Goal: Task Accomplishment & Management: Complete application form

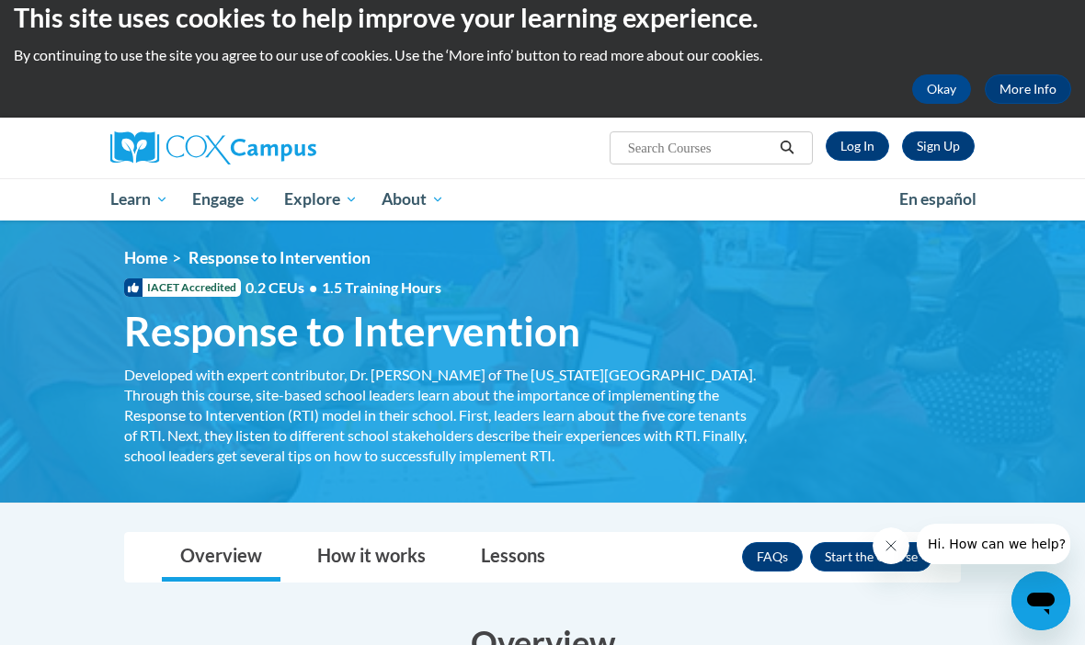
click at [854, 144] on link "Log In" at bounding box center [856, 145] width 63 height 29
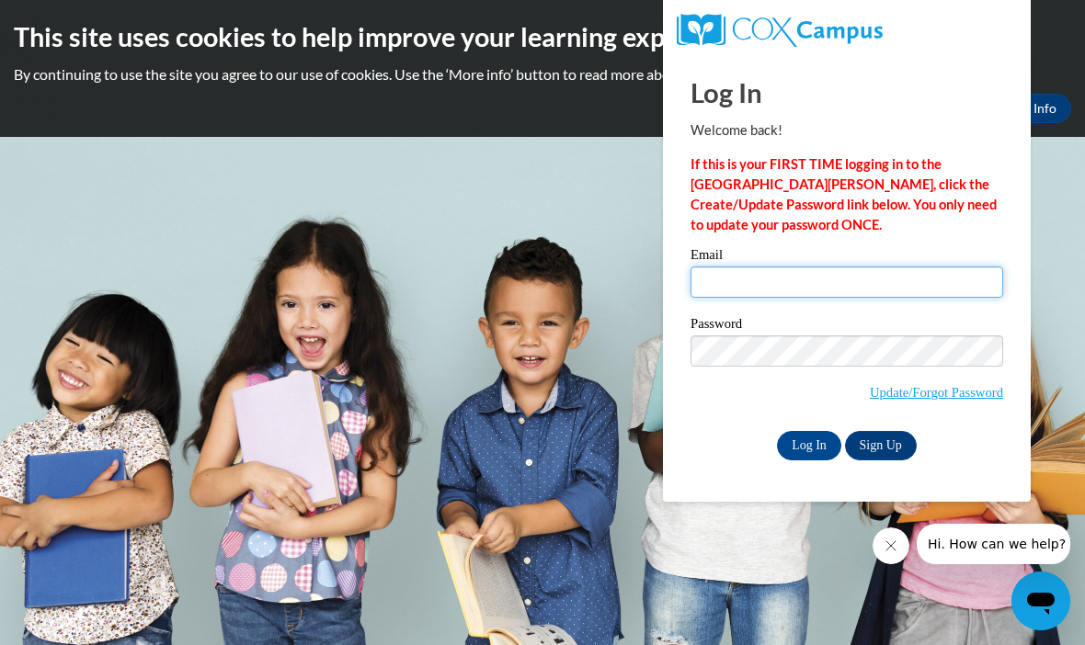
click at [780, 275] on input "Email" at bounding box center [846, 282] width 313 height 31
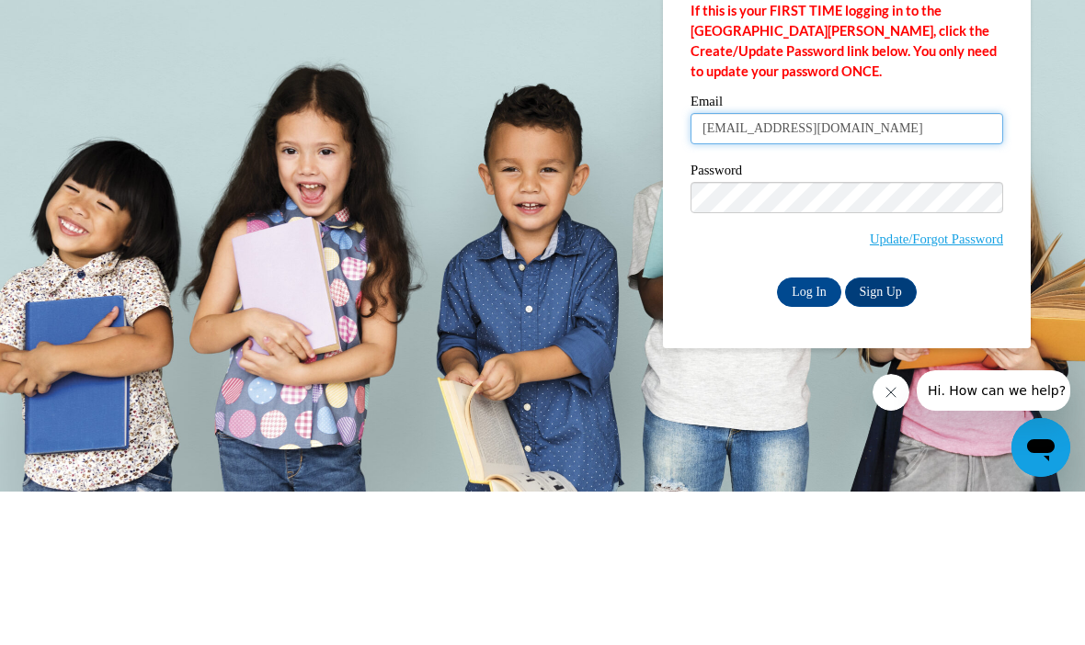
type input "[EMAIL_ADDRESS][DOMAIN_NAME]"
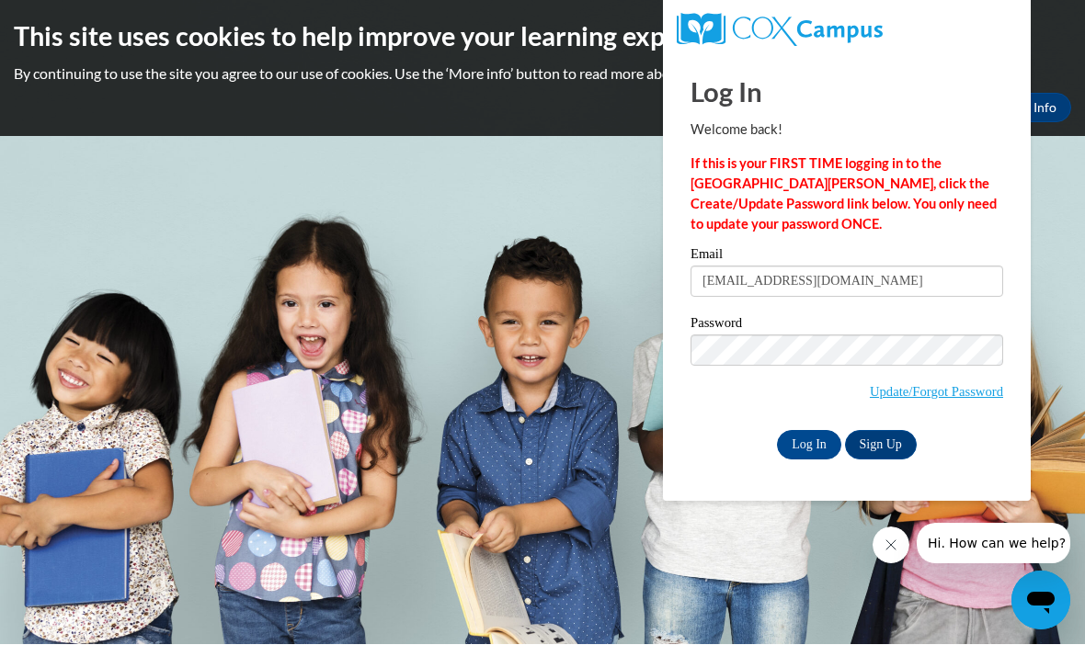
click at [871, 440] on link "Sign Up" at bounding box center [881, 445] width 72 height 29
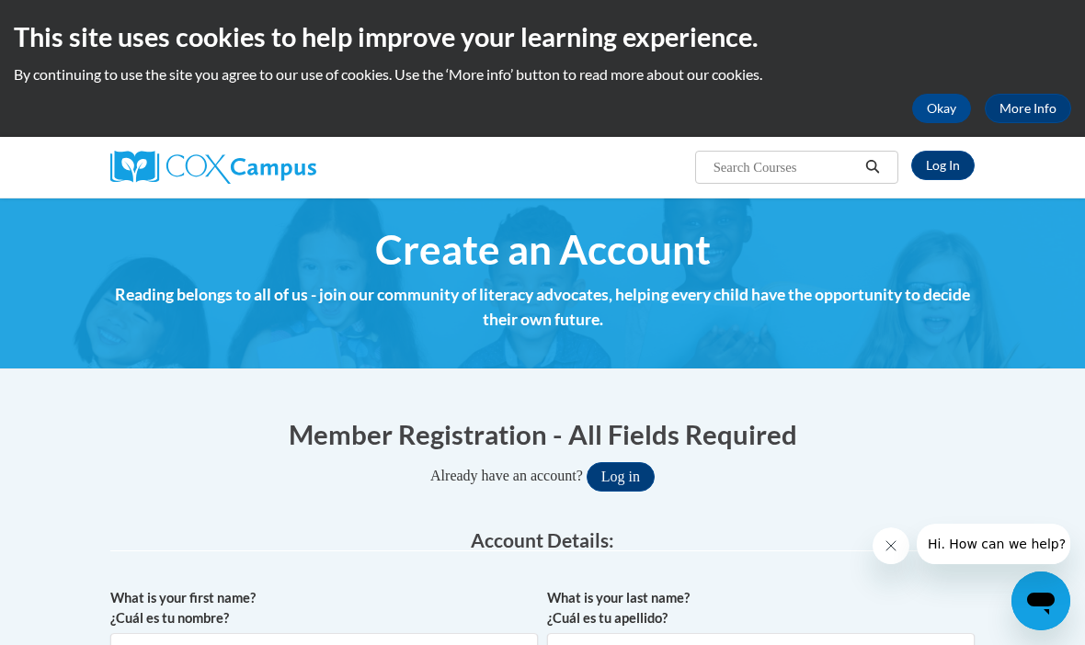
click at [942, 103] on button "Okay" at bounding box center [941, 108] width 59 height 29
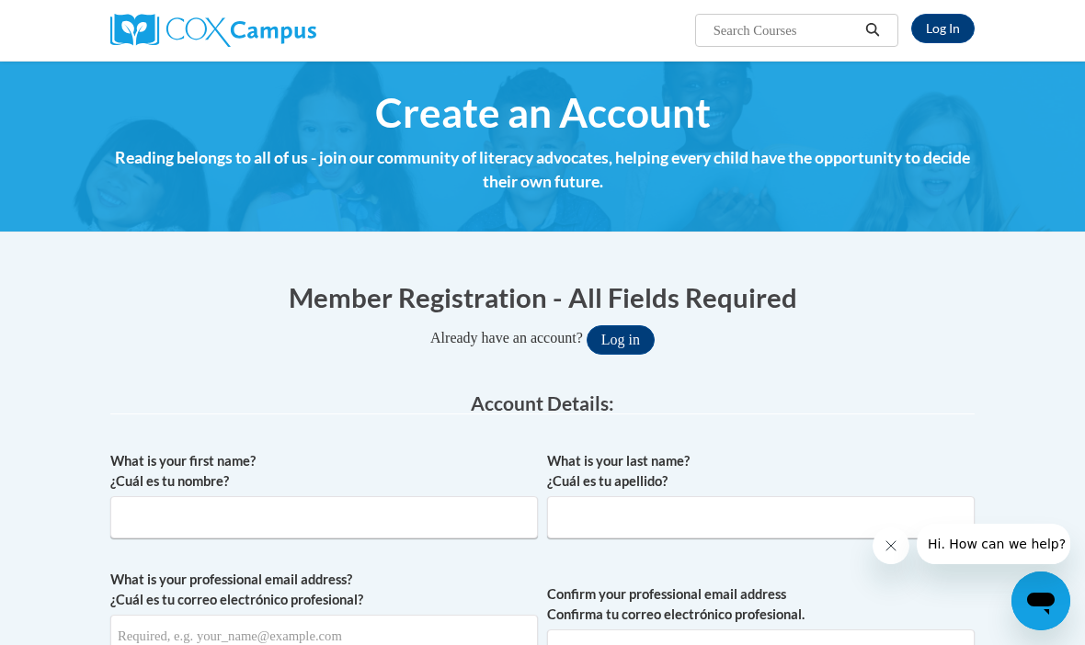
scroll to position [12, 0]
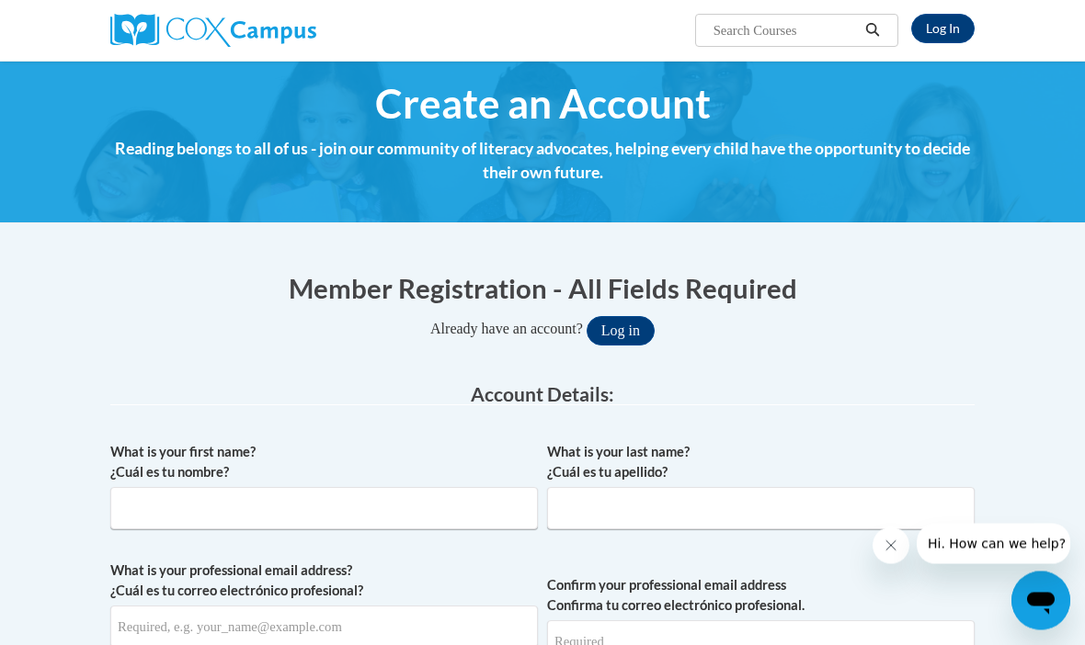
click at [616, 321] on button "Log in" at bounding box center [620, 331] width 68 height 29
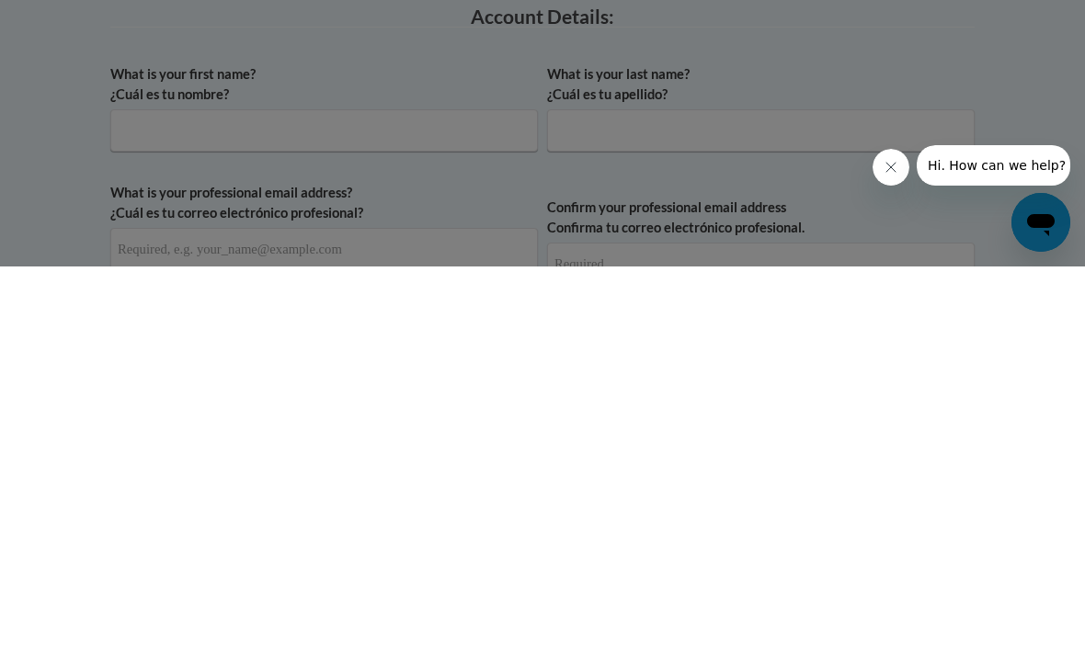
scroll to position [0, 0]
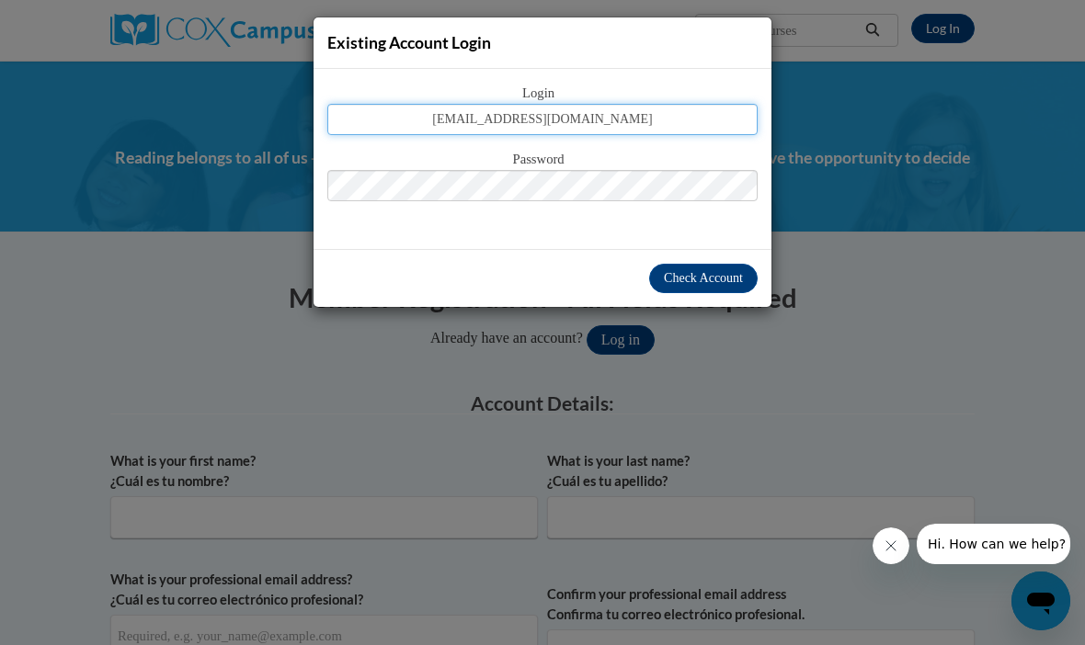
type input "[EMAIL_ADDRESS][DOMAIN_NAME]"
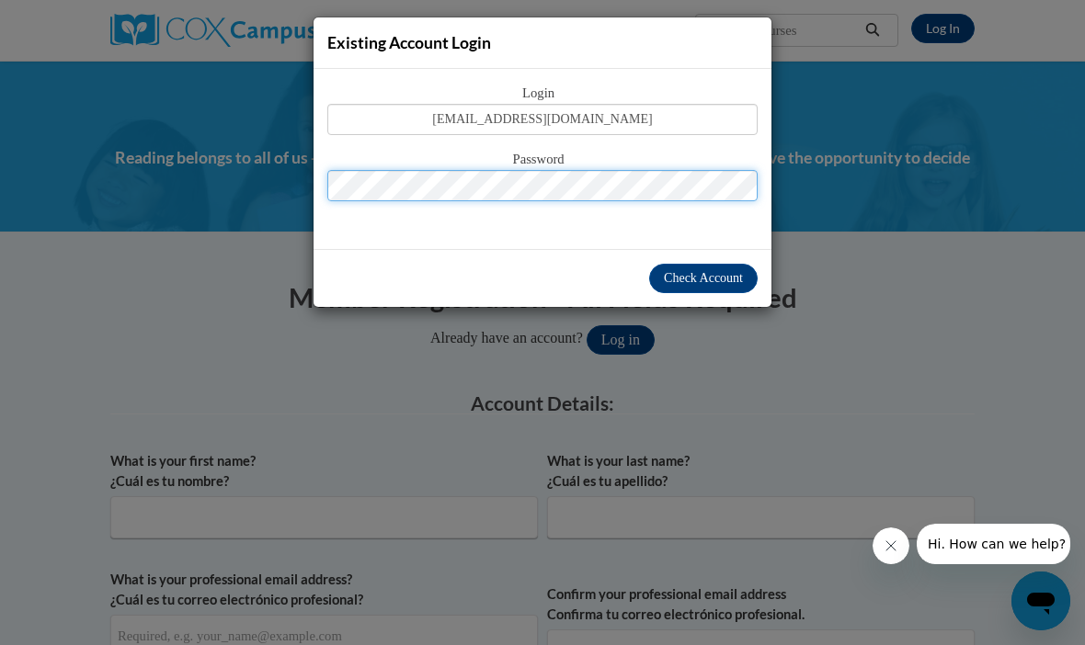
click at [620, 338] on button "Log in" at bounding box center [620, 339] width 68 height 29
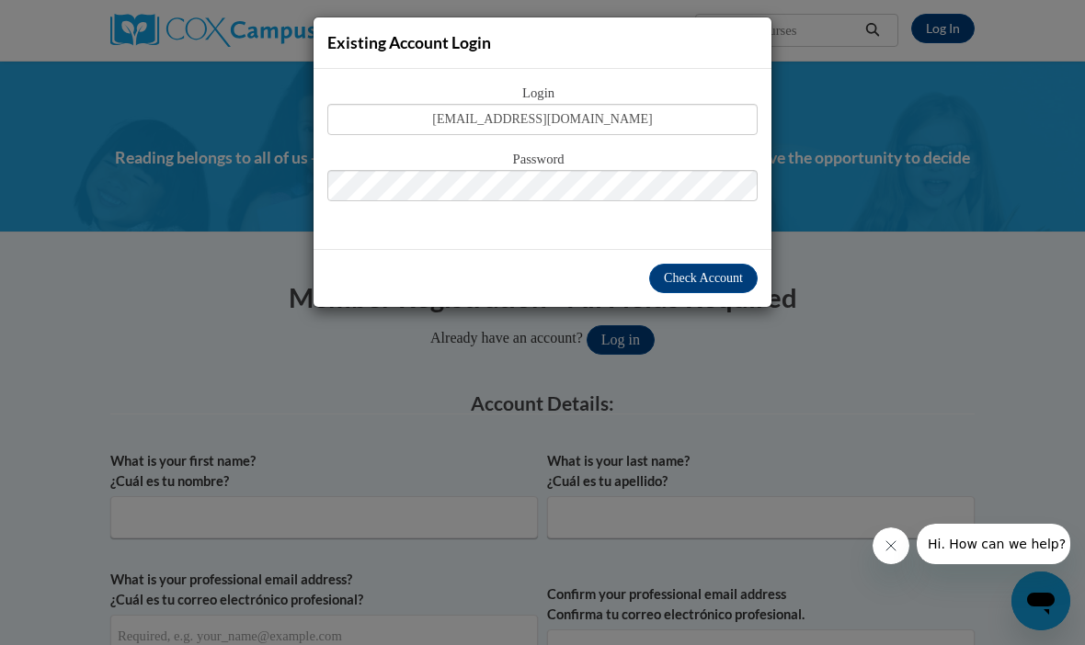
click at [701, 292] on button "Check Account" at bounding box center [703, 278] width 108 height 29
click at [723, 277] on span "Check Account" at bounding box center [703, 278] width 79 height 14
click at [726, 290] on button "Check Account" at bounding box center [703, 278] width 108 height 29
click at [714, 279] on span "Check Account" at bounding box center [703, 278] width 79 height 14
click at [716, 373] on div "Existing Account Login Login jnhard9130@ung.edu Password Check Account" at bounding box center [542, 322] width 1085 height 645
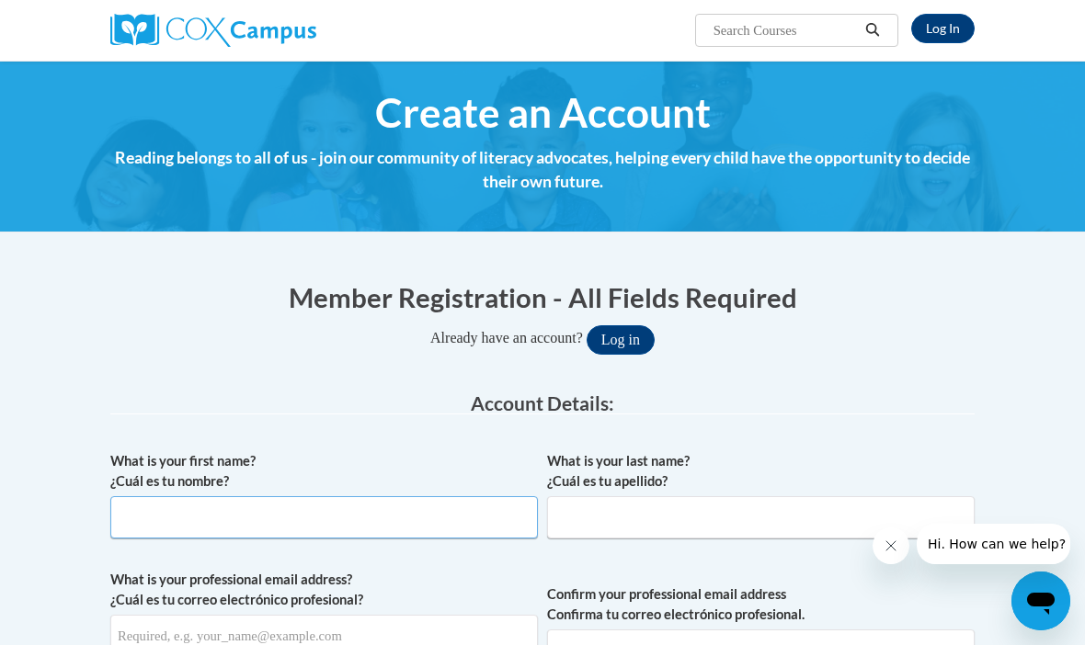
click at [484, 513] on input "What is your first name? ¿Cuál es tu nombre?" at bounding box center [323, 517] width 427 height 42
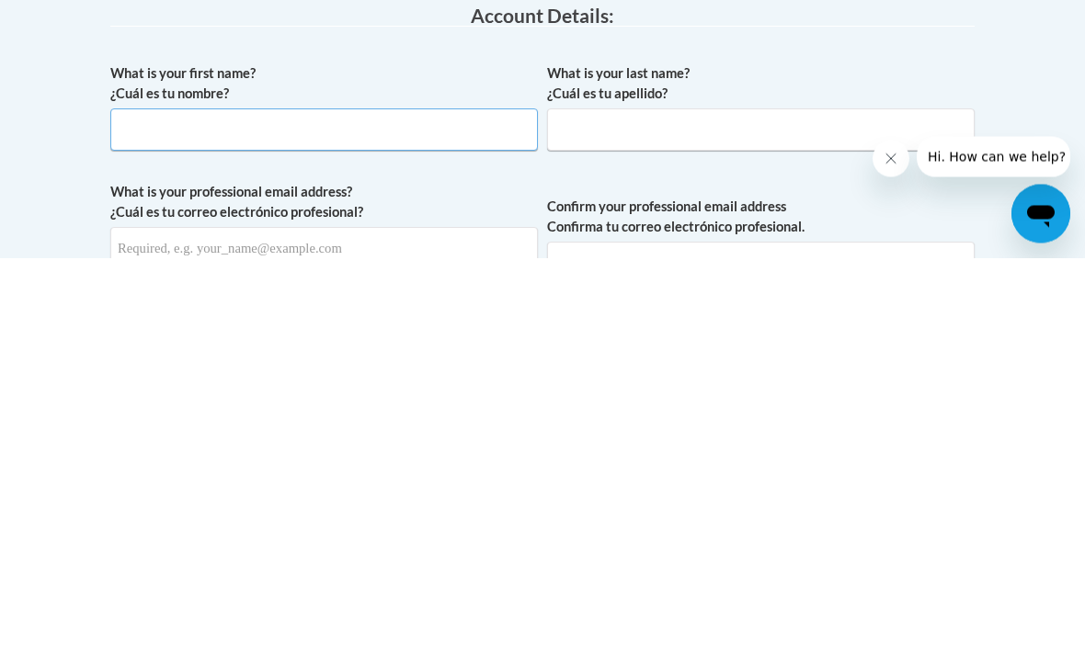
type input "Jennifer"
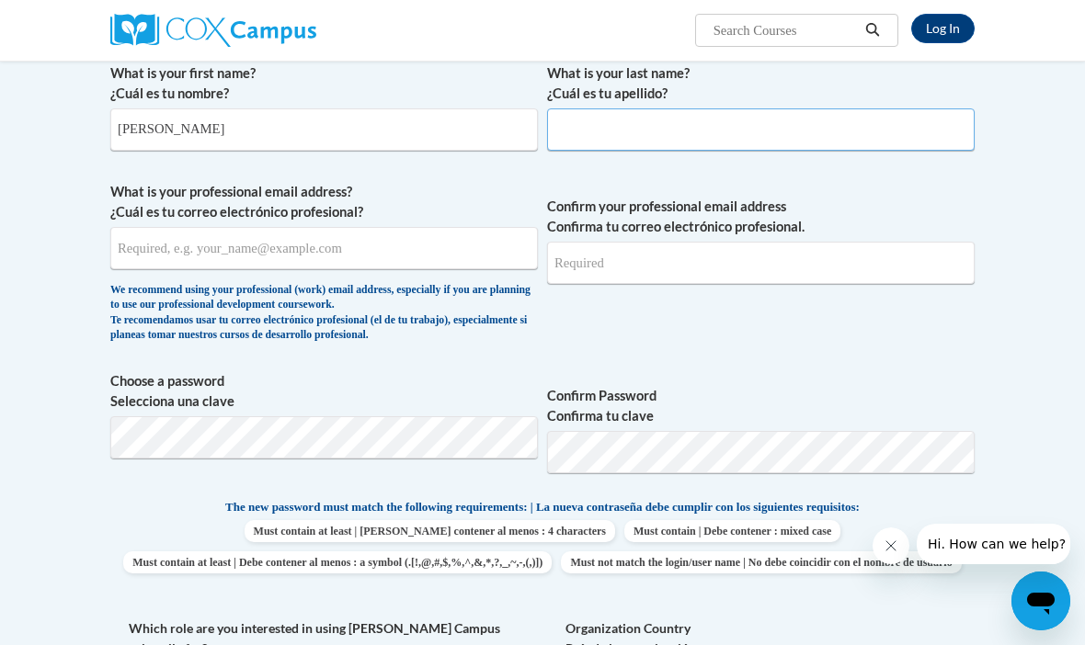
click at [805, 141] on input "What is your last name? ¿Cuál es tu apellido?" at bounding box center [760, 129] width 427 height 42
type input "Hardy"
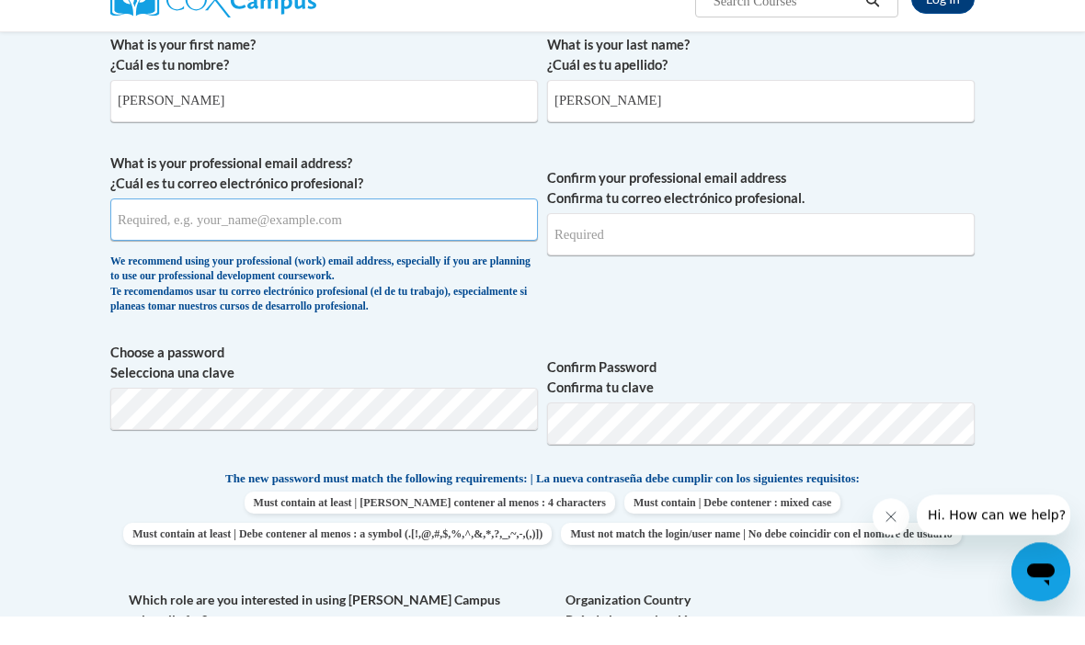
click at [146, 249] on input "What is your professional email address? ¿Cuál es tu correo electrónico profesi…" at bounding box center [323, 249] width 427 height 42
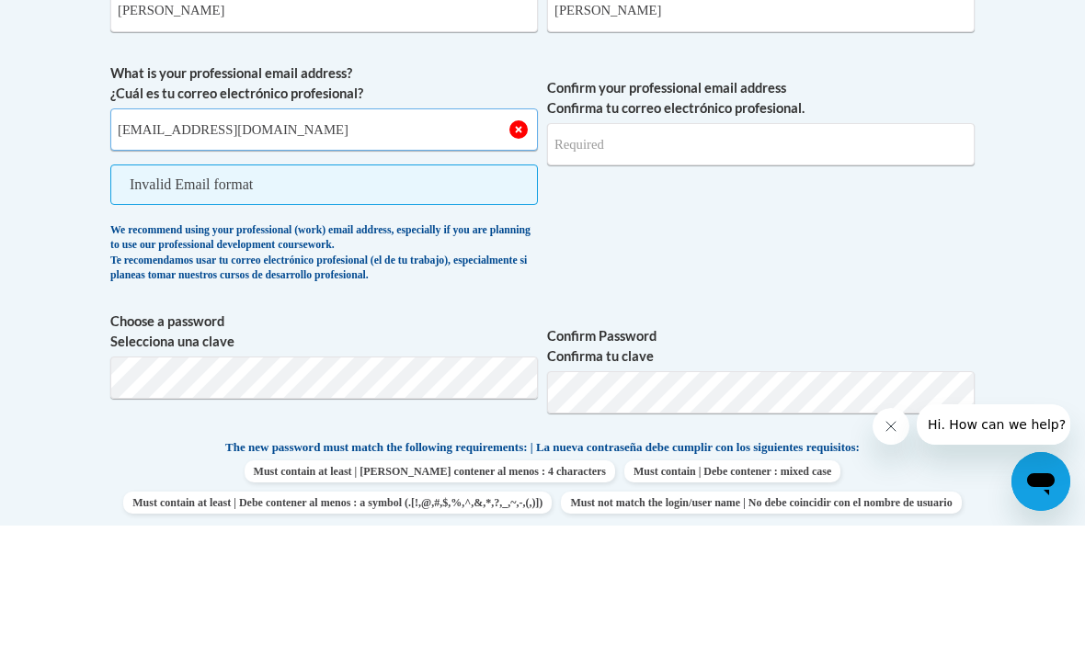
type input "[EMAIL_ADDRESS][DOMAIN_NAME]"
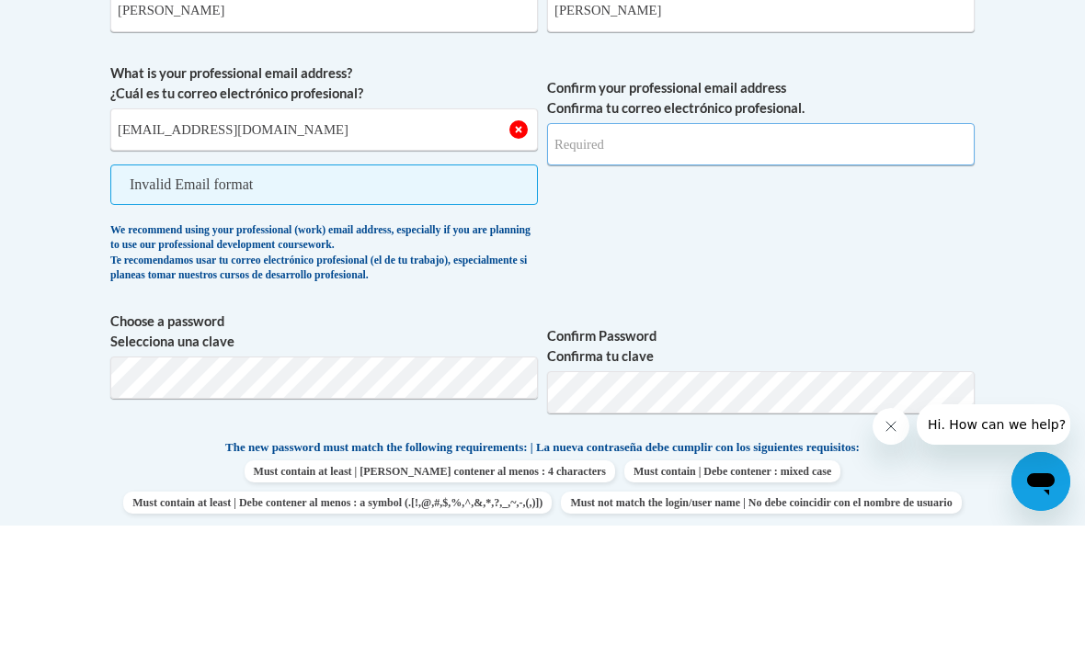
click at [745, 243] on input "Confirm your professional email address Confirma tu correo electrónico profesio…" at bounding box center [760, 264] width 427 height 42
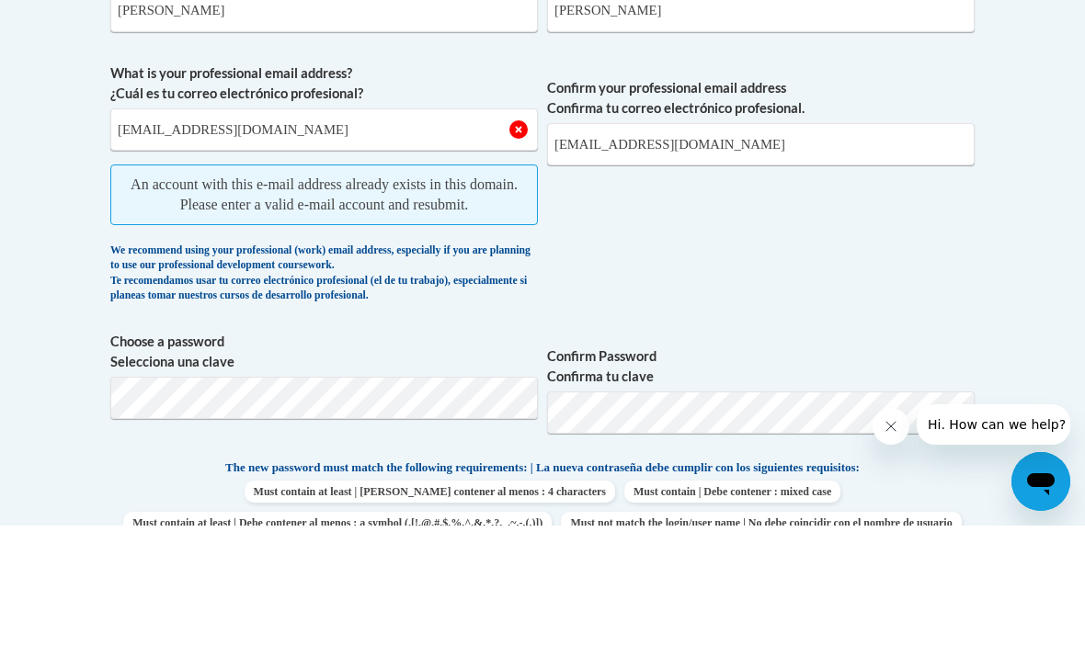
scroll to position [506, 0]
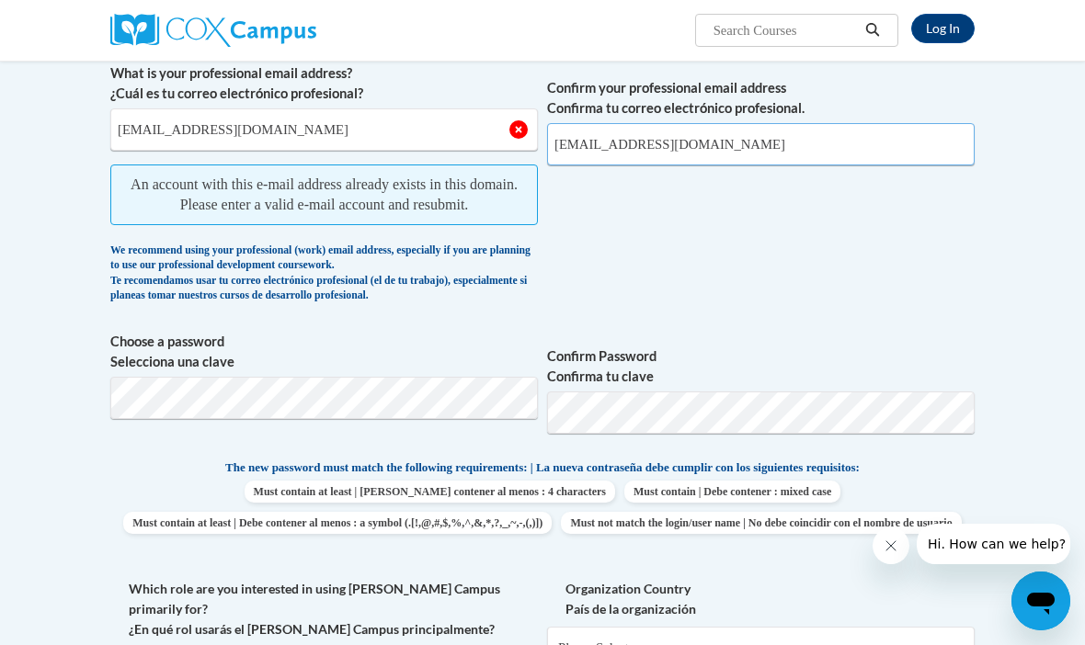
type input "jnhard9130@ung.edu"
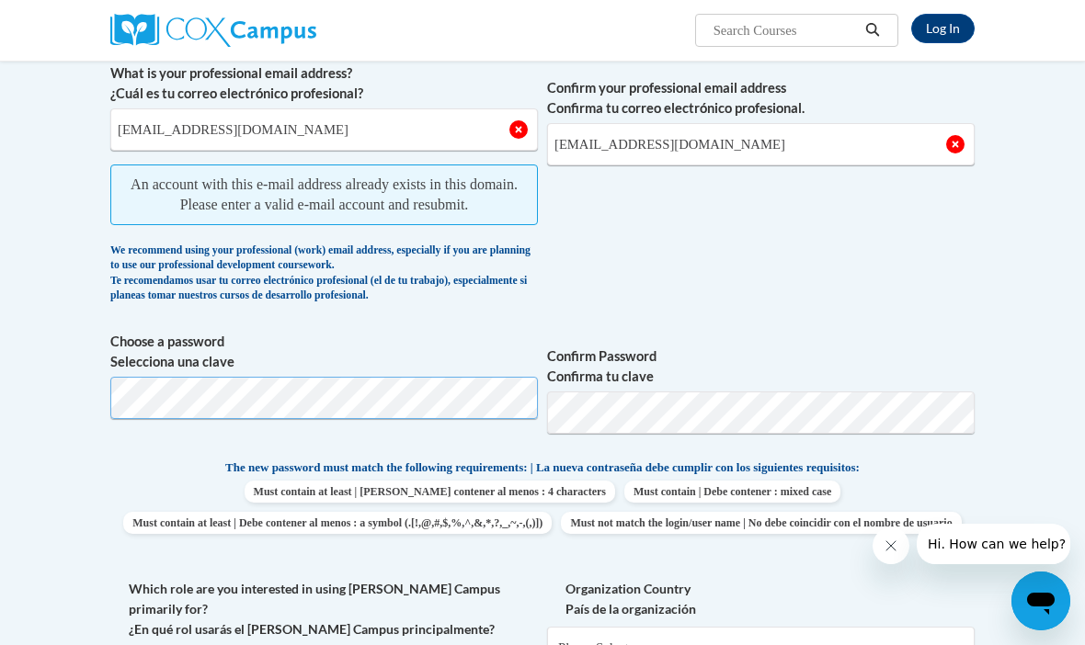
scroll to position [506, 0]
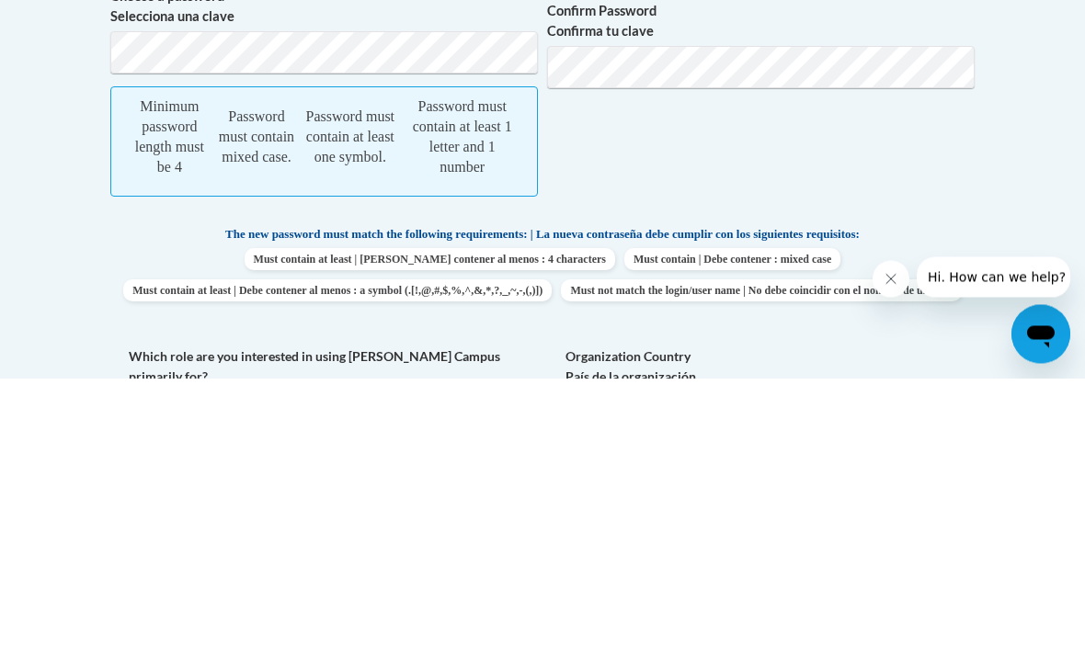
click at [728, 254] on span "Confirm Password Confirma tu clave" at bounding box center [760, 369] width 427 height 230
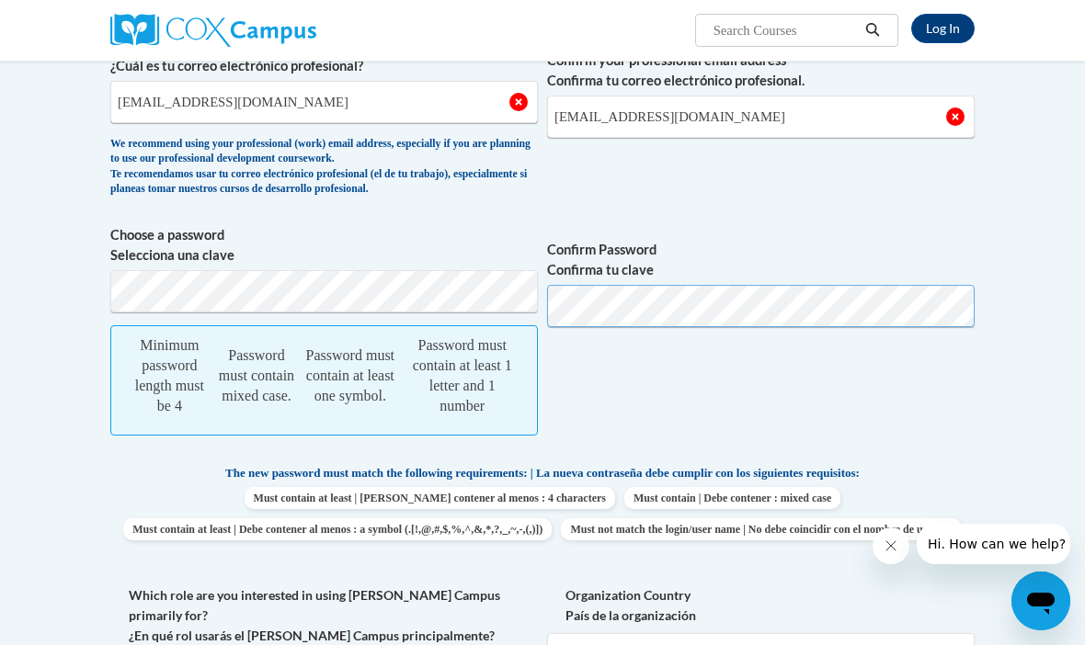
scroll to position [533, 0]
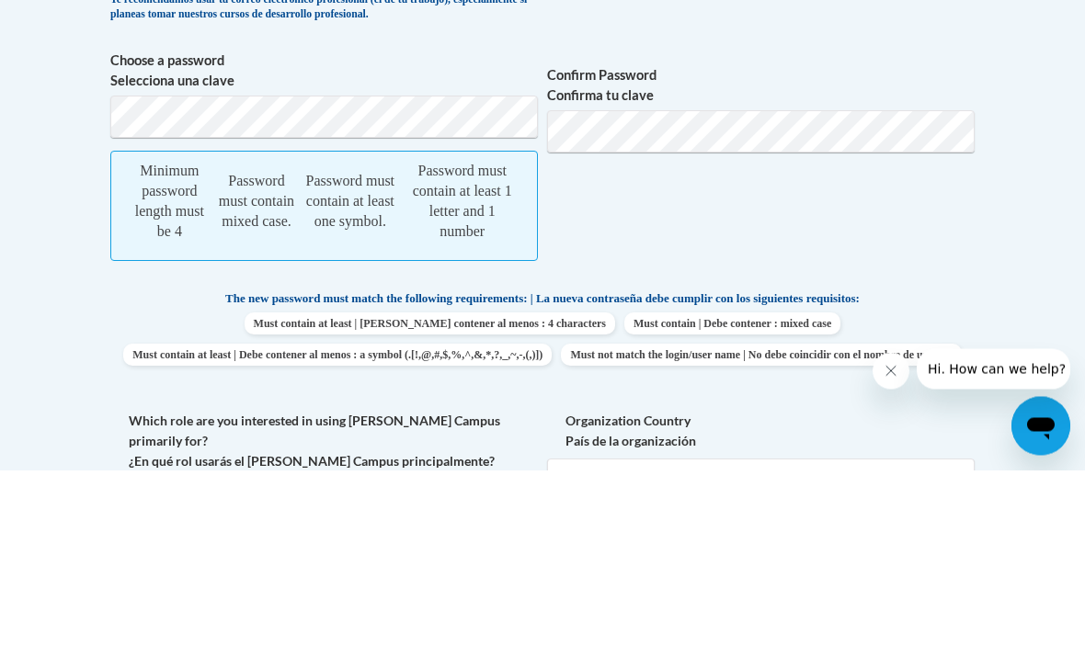
click at [694, 226] on span "Confirm Password Confirma tu clave" at bounding box center [760, 341] width 427 height 230
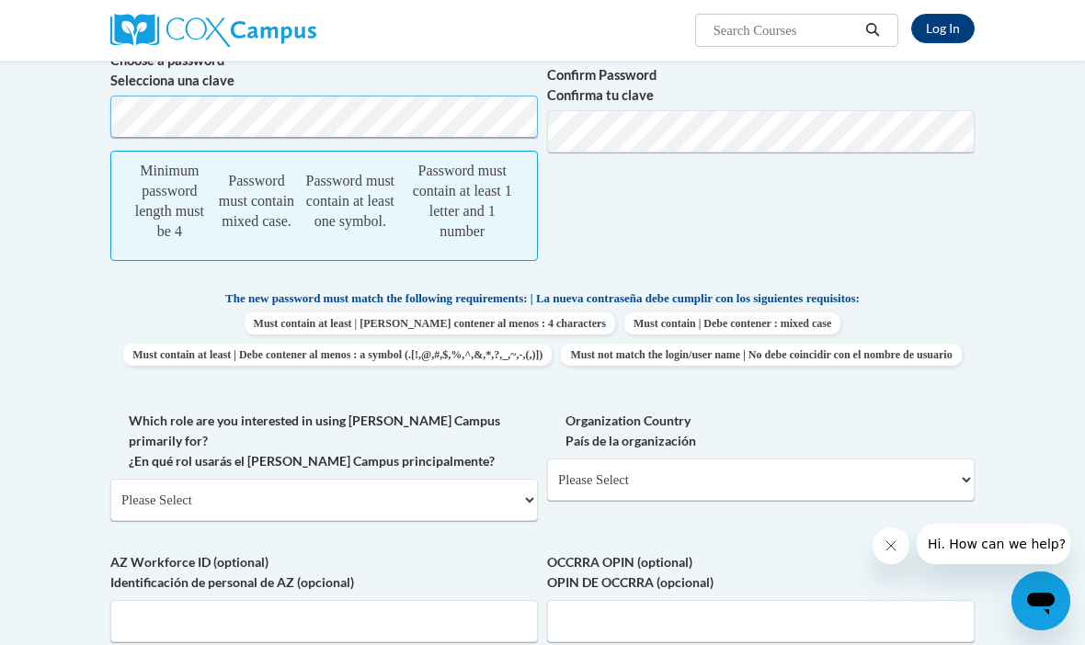
scroll to position [708, 0]
click at [968, 167] on span "Confirm Password Confirma tu clave" at bounding box center [760, 166] width 427 height 230
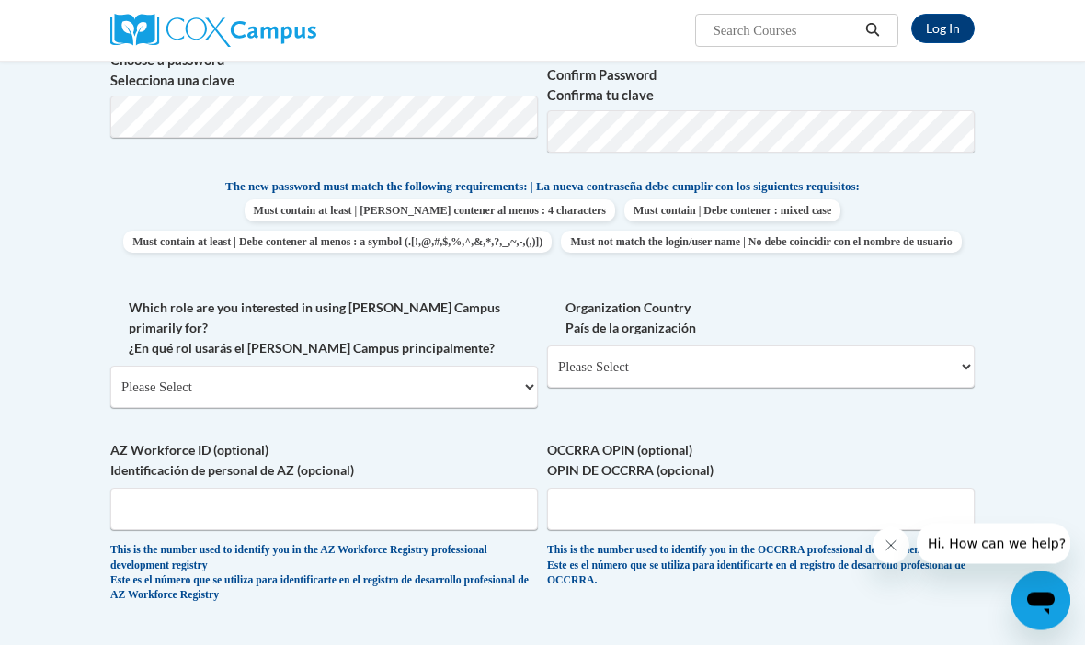
scroll to position [709, 0]
click at [260, 366] on select "Please Select College/University | Colegio/Universidad Community/Nonprofit Part…" at bounding box center [323, 387] width 427 height 42
select select "5a18ea06-2b54-4451-96f2-d152daf9eac5"
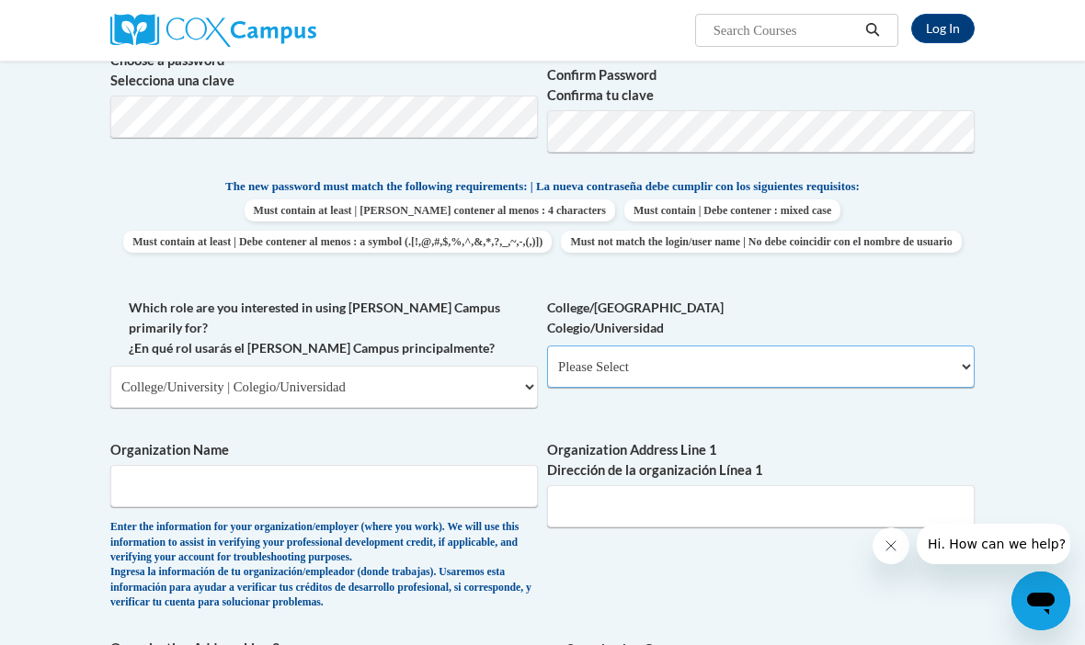
click at [680, 367] on select "Please Select College/University Staff | Empleado universitario College/Univers…" at bounding box center [760, 367] width 427 height 42
select select "99b32b07-cffc-426c-8bf6-0cd77760d84b"
click at [657, 356] on select "Please Select College/University Staff | Empleado universitario College/Univers…" at bounding box center [760, 367] width 427 height 42
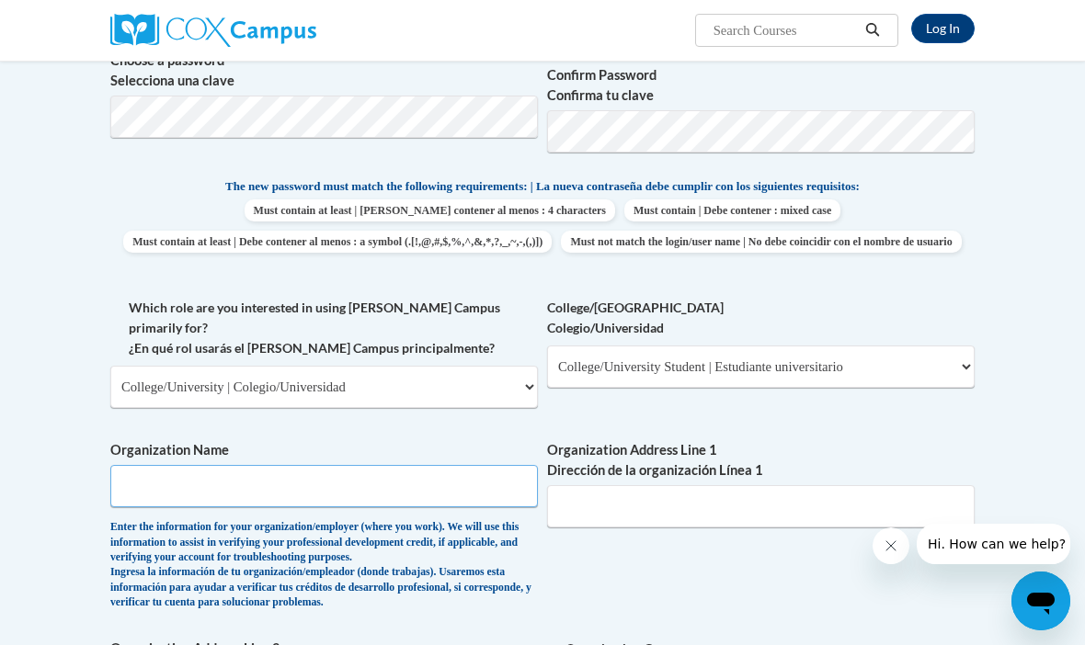
click at [444, 465] on input "Organization Name" at bounding box center [323, 486] width 427 height 42
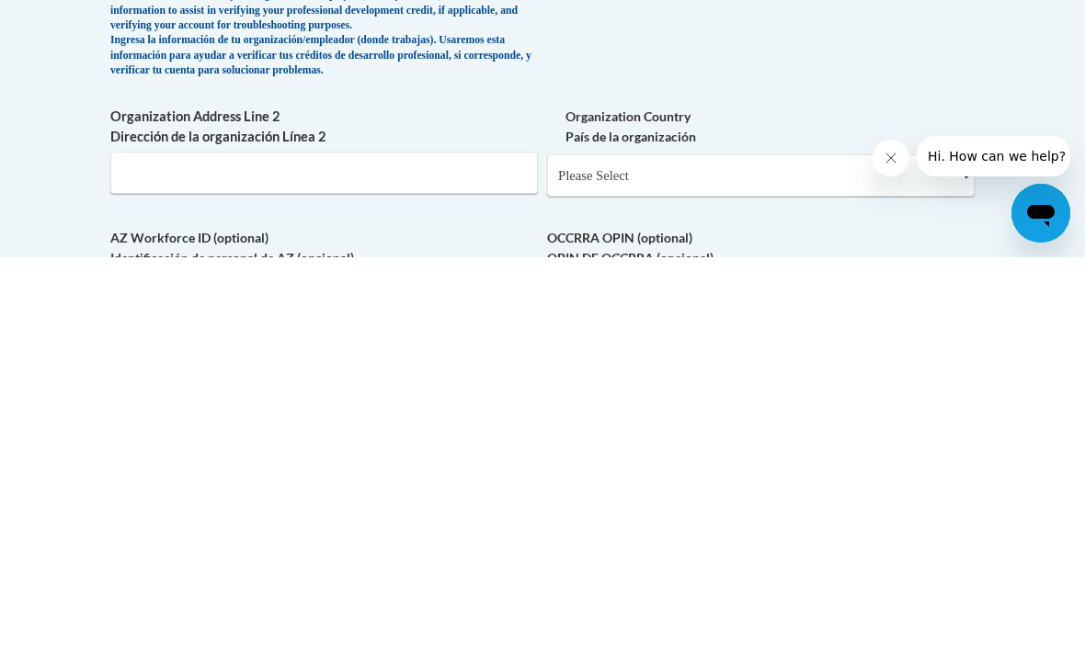
scroll to position [859, 0]
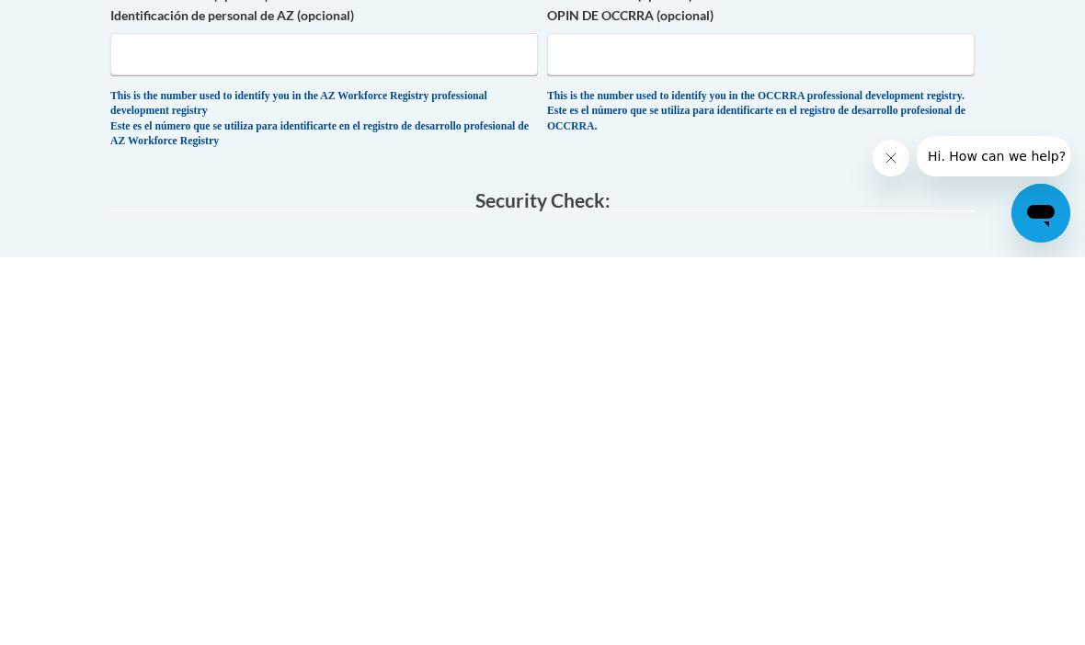
type input "University of North Georgia"
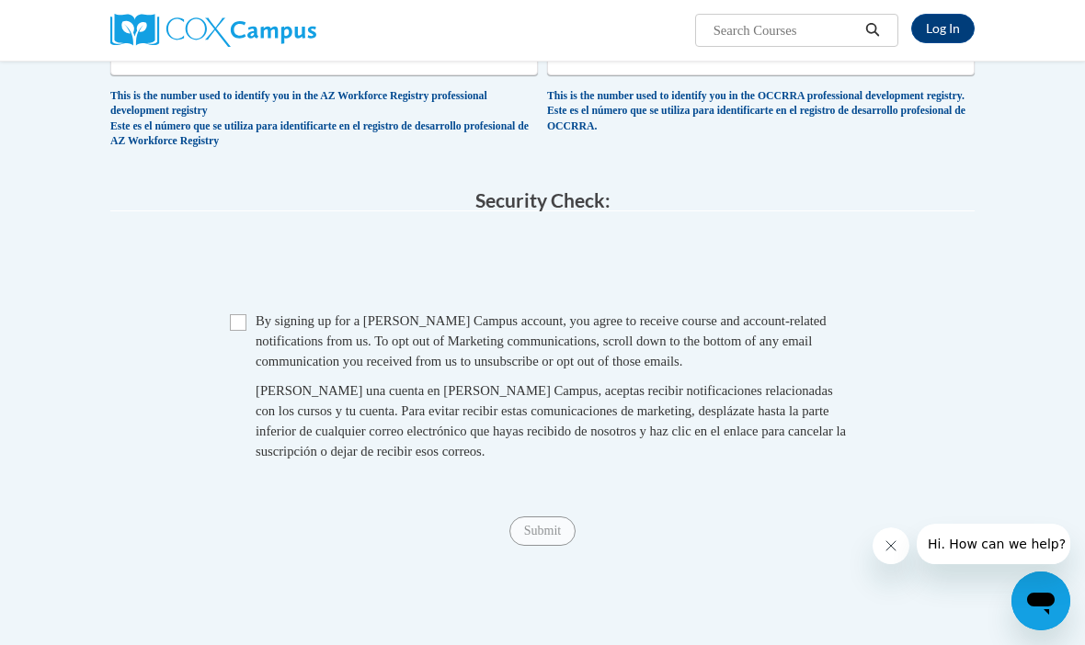
click at [239, 314] on input "Checkbox" at bounding box center [238, 322] width 17 height 17
checkbox input "true"
click at [555, 522] on span "Submit" at bounding box center [542, 529] width 66 height 15
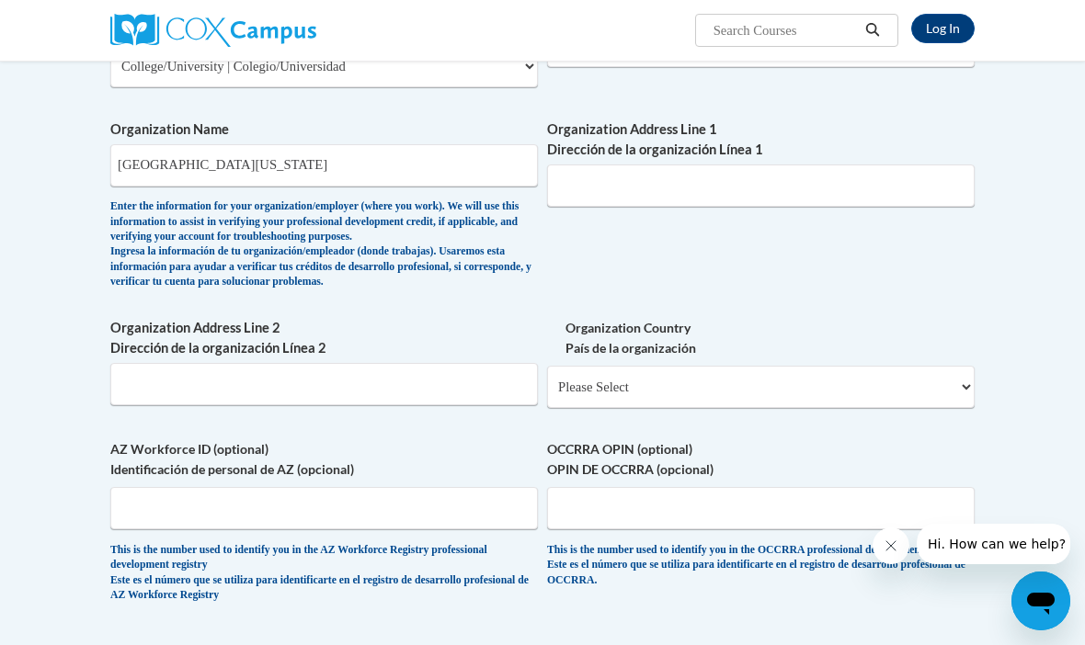
scroll to position [1026, 0]
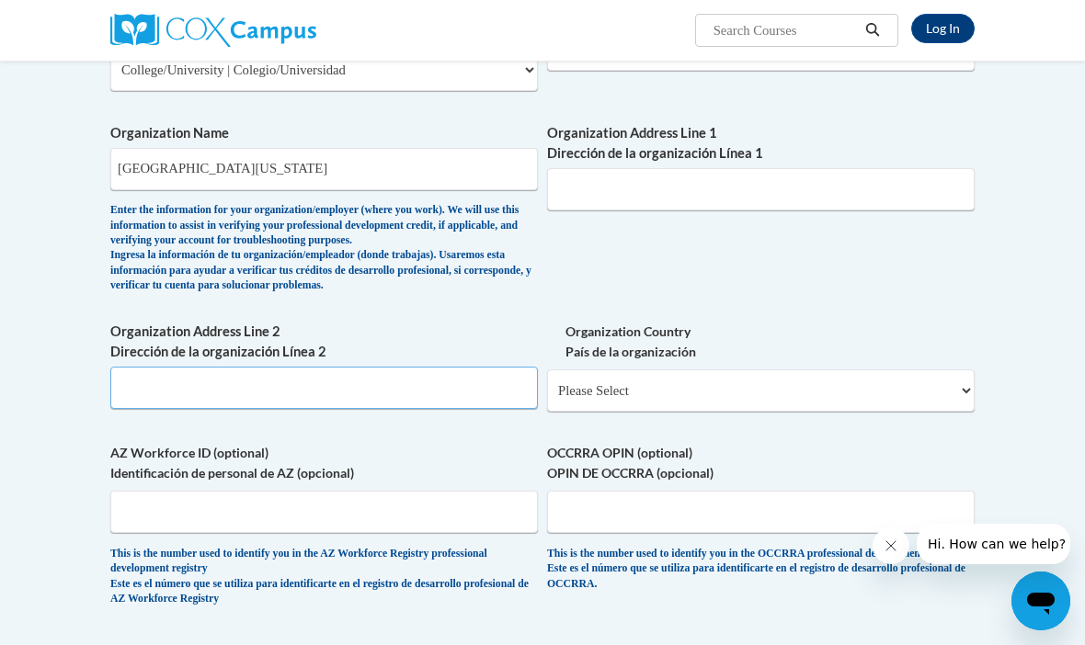
click at [248, 367] on input "Organization Address Line 2 Dirección de la organización Línea 2" at bounding box center [323, 388] width 427 height 42
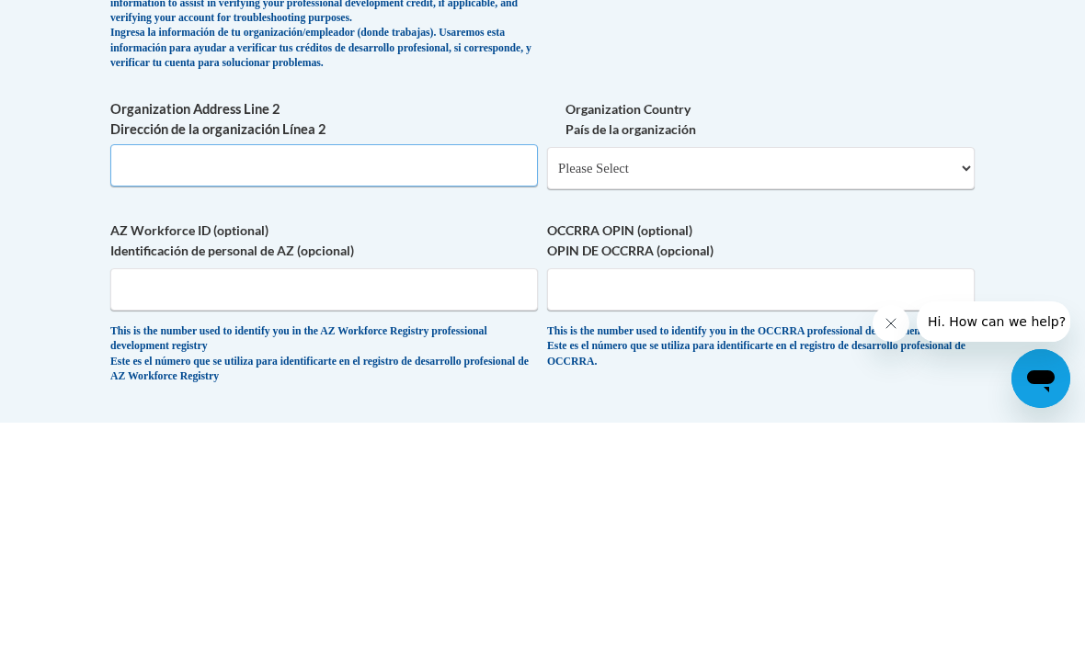
type input "G"
type input "Oakwood, GA"
click at [755, 370] on select "Please Select United States | Estados Unidos Outside of the United States | Fue…" at bounding box center [760, 391] width 427 height 42
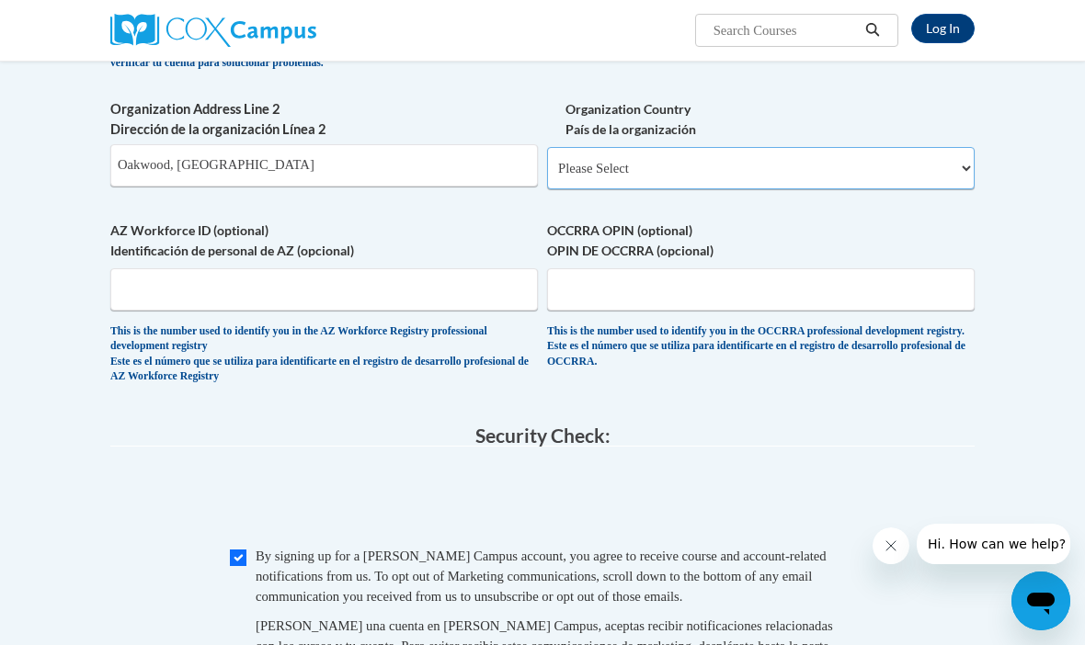
select select "ad49bcad-a171-4b2e-b99c-48b446064914"
select select
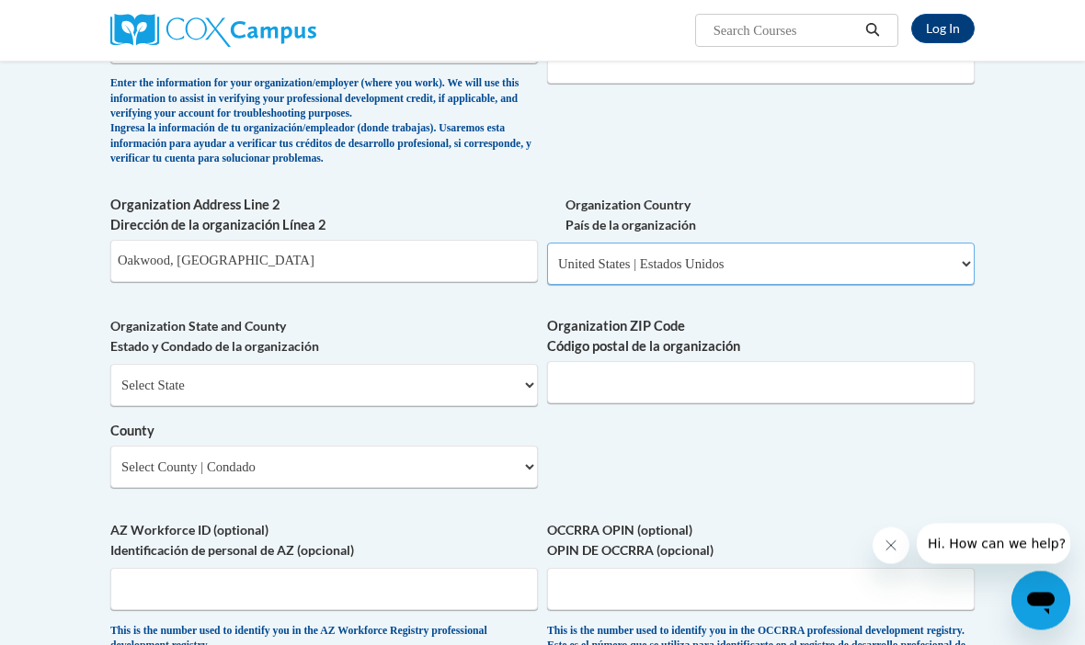
scroll to position [1132, 0]
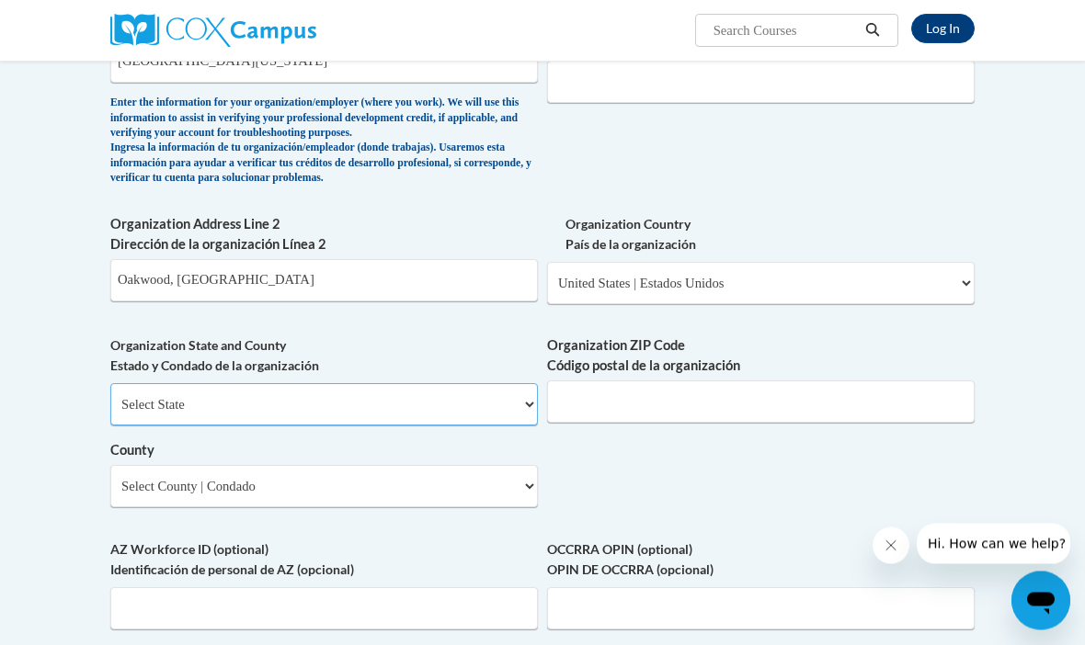
click at [494, 384] on select "Select State Alabama Alaska Arizona Arkansas California Colorado Connecticut De…" at bounding box center [323, 405] width 427 height 42
select select "Georgia"
click at [450, 465] on select "County" at bounding box center [323, 486] width 427 height 42
select select "Hall"
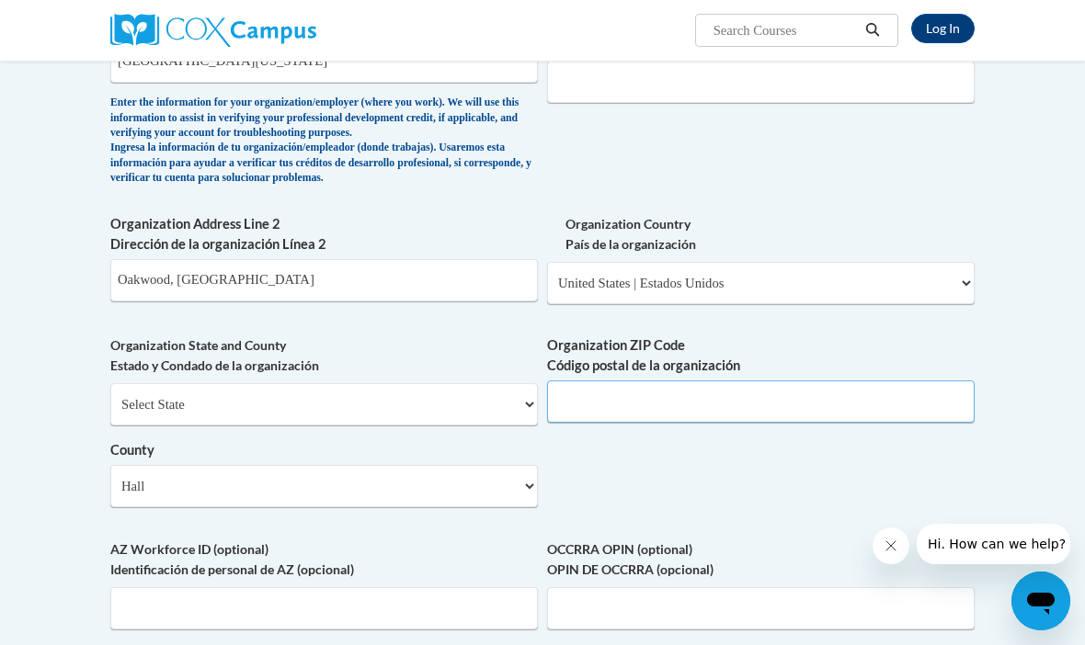
click at [660, 381] on input "Organization ZIP Code Código postal de la organización" at bounding box center [760, 402] width 427 height 42
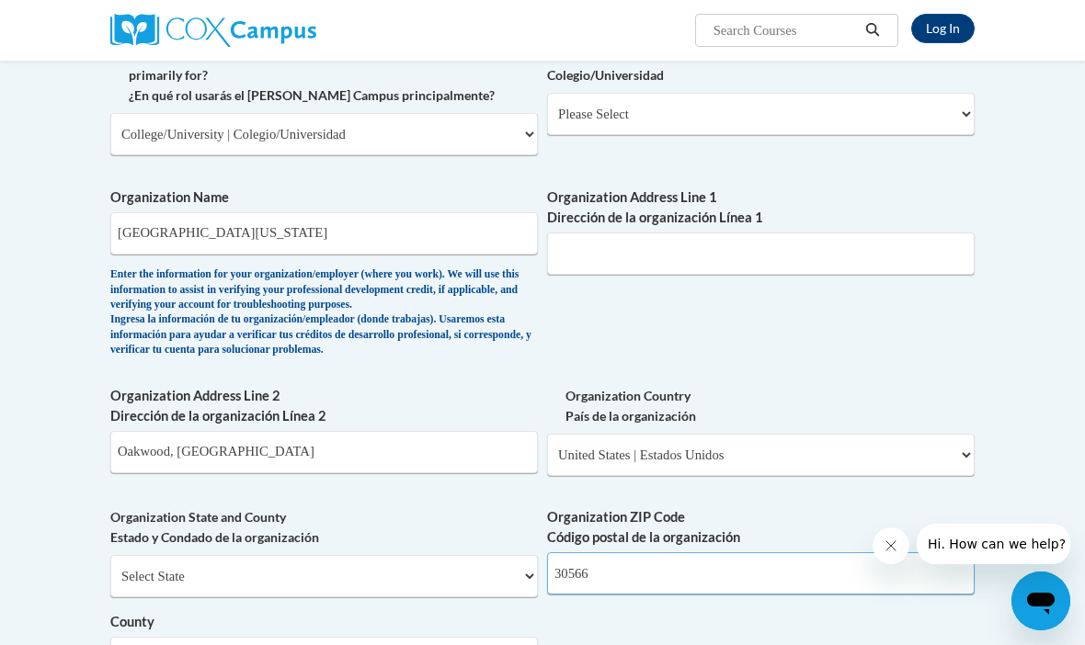
scroll to position [962, 0]
type input "30566"
click at [734, 233] on input "Organization Address Line 1 Dirección de la organización Línea 1" at bounding box center [760, 254] width 427 height 42
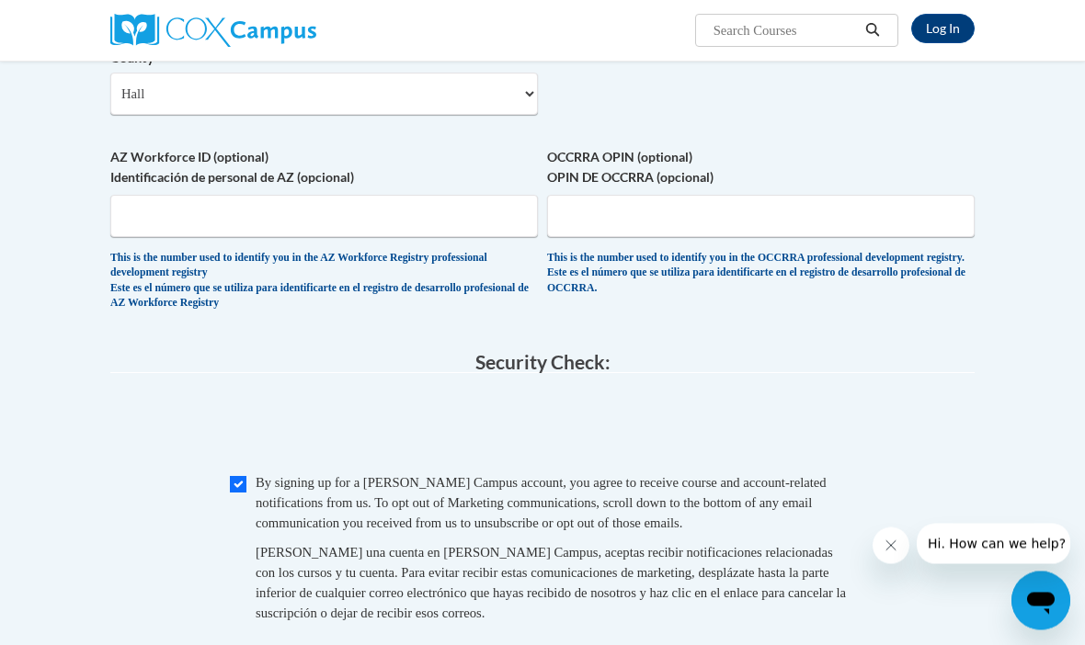
scroll to position [1526, 0]
type input "3820 Mundy Mill Rd"
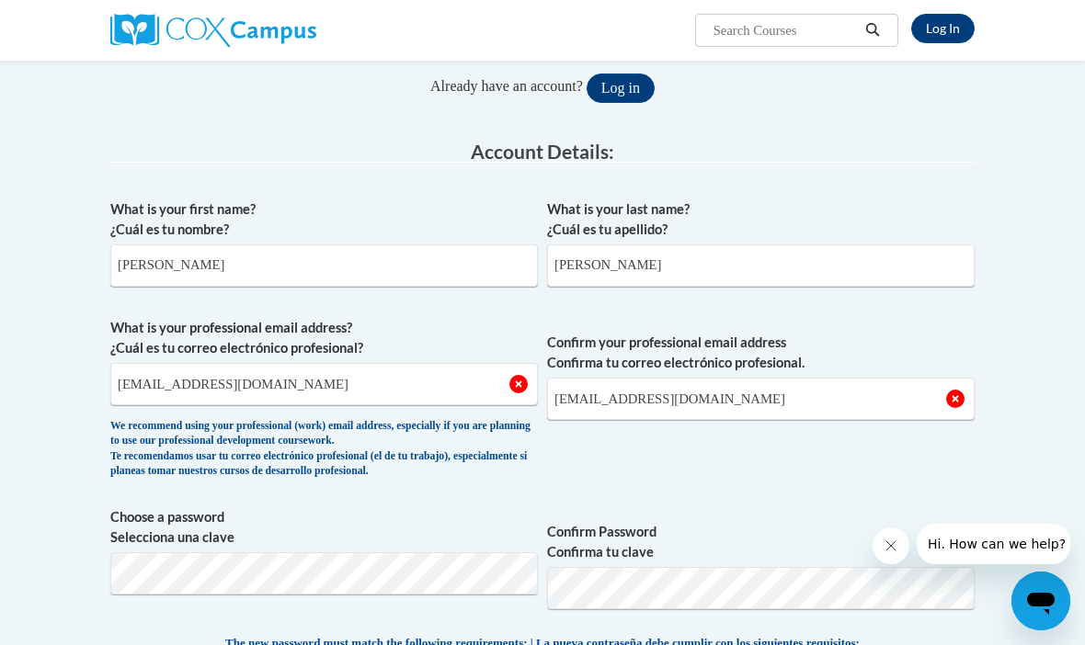
scroll to position [255, 0]
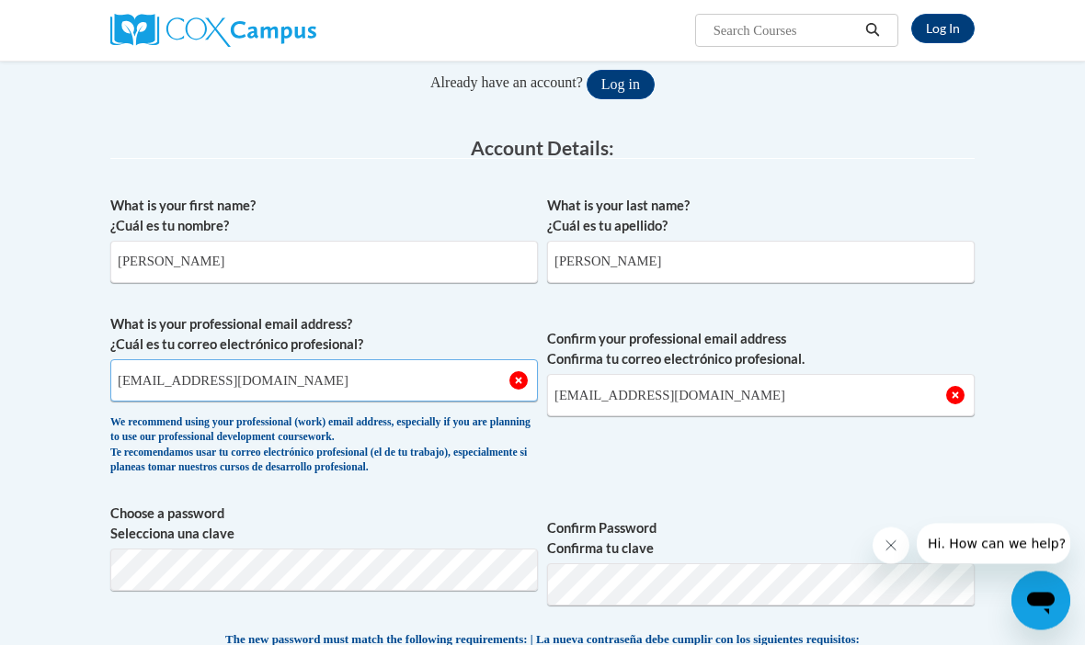
click at [445, 383] on input "jnhard9130@ung.edu" at bounding box center [323, 381] width 427 height 42
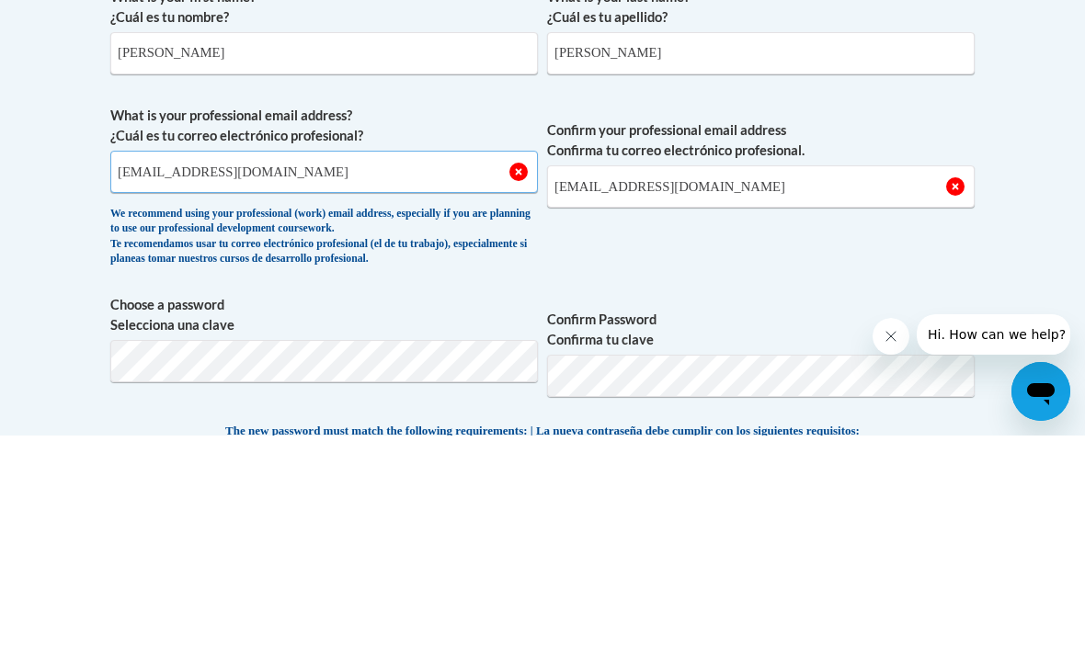
click at [518, 360] on input "jnhard9130@ung.edu" at bounding box center [323, 381] width 427 height 42
click at [415, 360] on input "jnhard9130@ung.edu" at bounding box center [323, 381] width 427 height 42
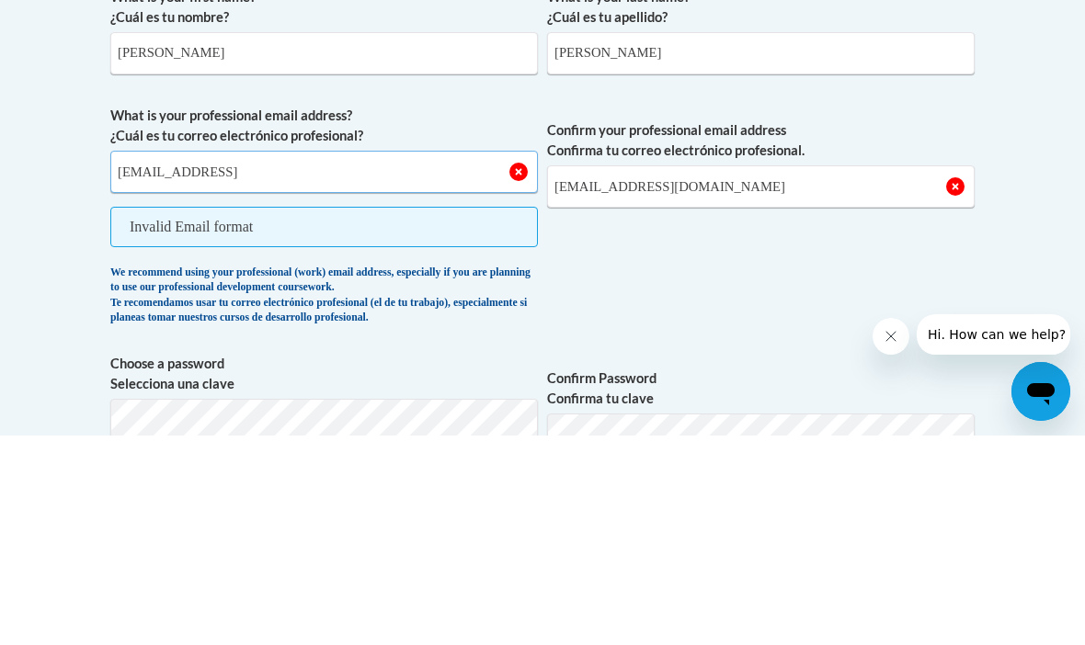
type input "jnhard9130@ung.edu"
click at [847, 315] on span "Confirm your professional email address Confirma tu correo electrónico profesio…" at bounding box center [760, 429] width 427 height 229
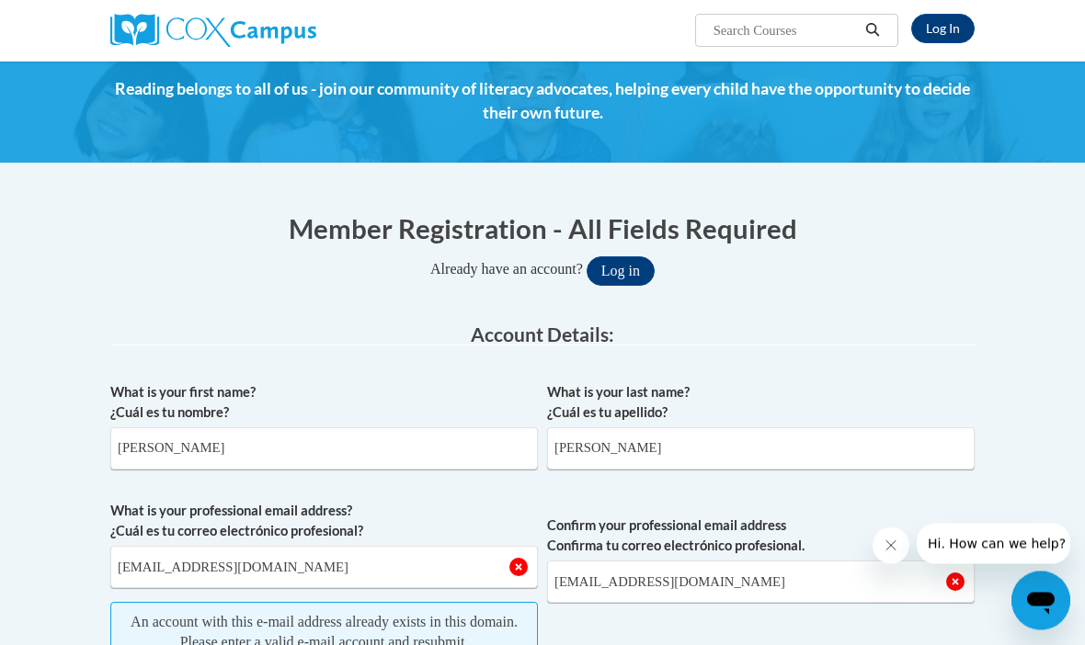
scroll to position [0, 0]
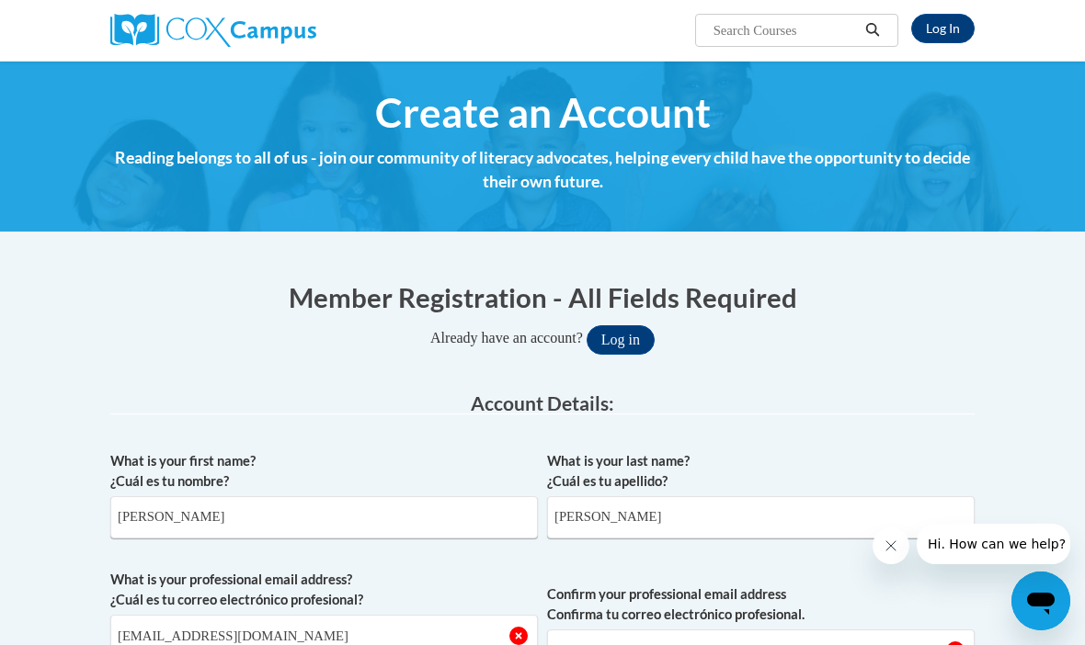
click at [948, 22] on link "Log In" at bounding box center [942, 28] width 63 height 29
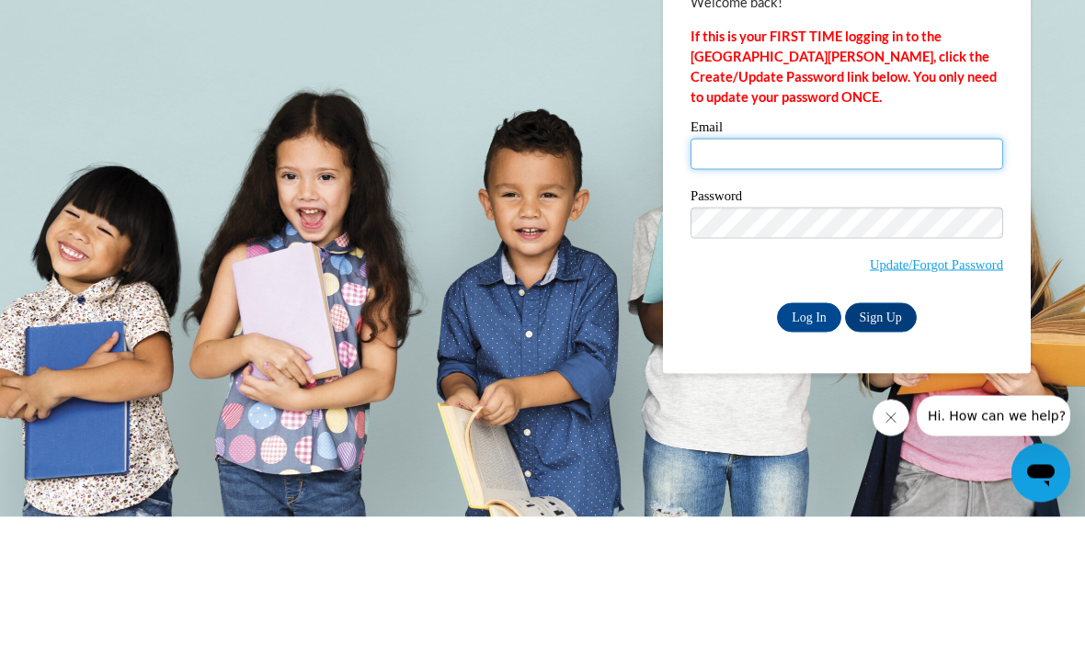
type input "jnhard9130@ung.edu"
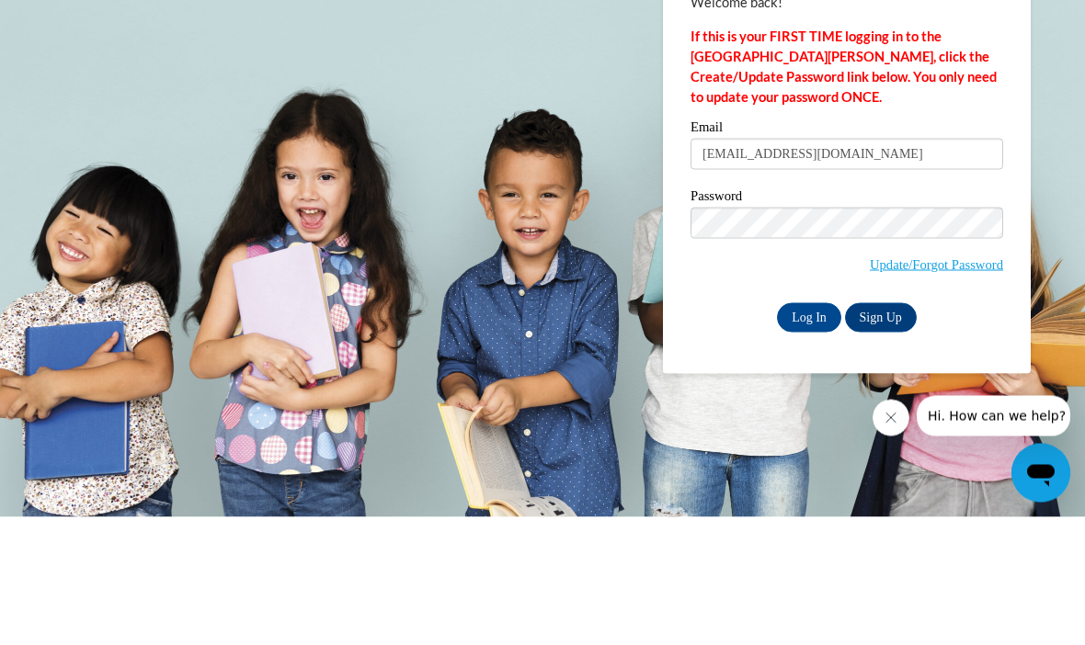
click at [809, 431] on input "Log In" at bounding box center [809, 445] width 64 height 29
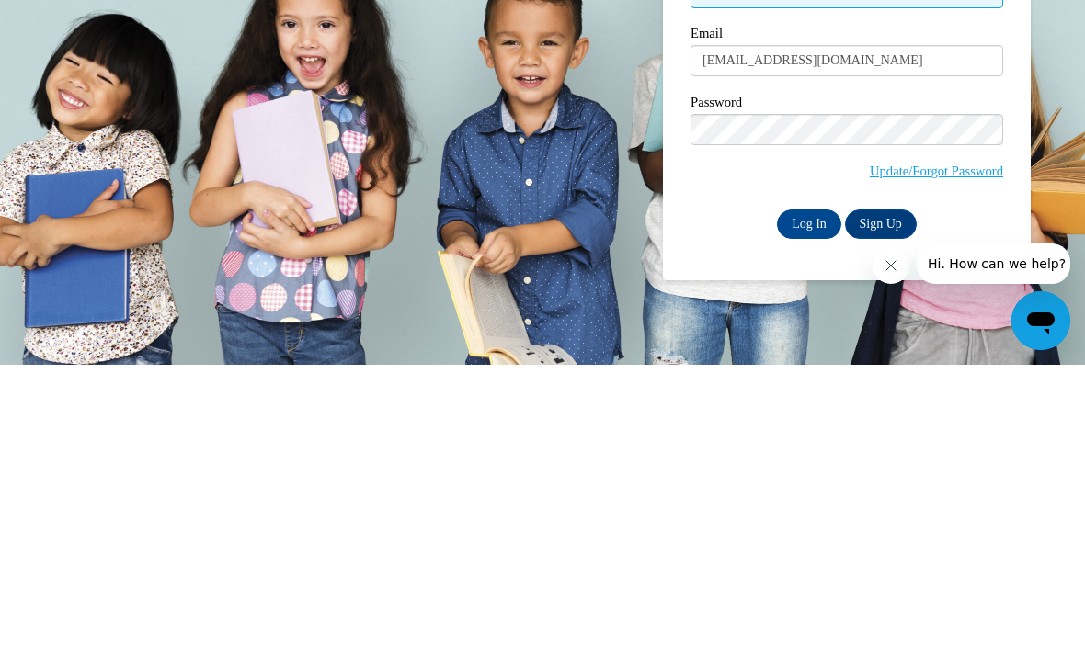
click at [809, 490] on input "Log In" at bounding box center [809, 504] width 64 height 29
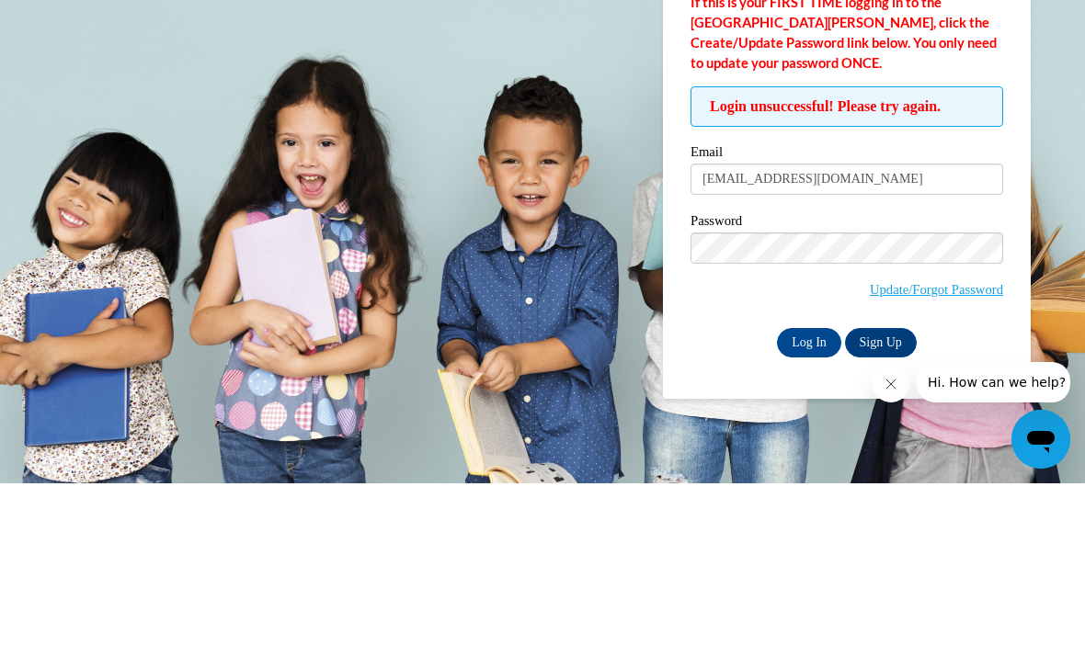
click at [960, 444] on link "Update/Forgot Password" at bounding box center [936, 451] width 133 height 15
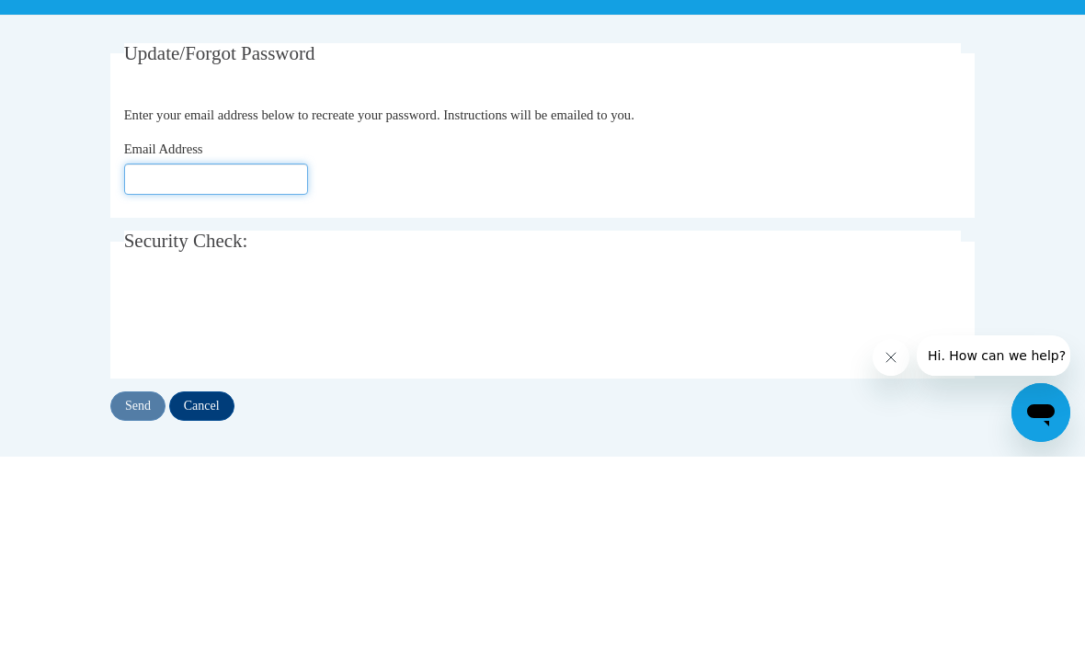
click at [171, 352] on input "Email Address" at bounding box center [216, 367] width 184 height 31
click at [160, 352] on input "Email Address" at bounding box center [216, 367] width 184 height 31
type input "J"
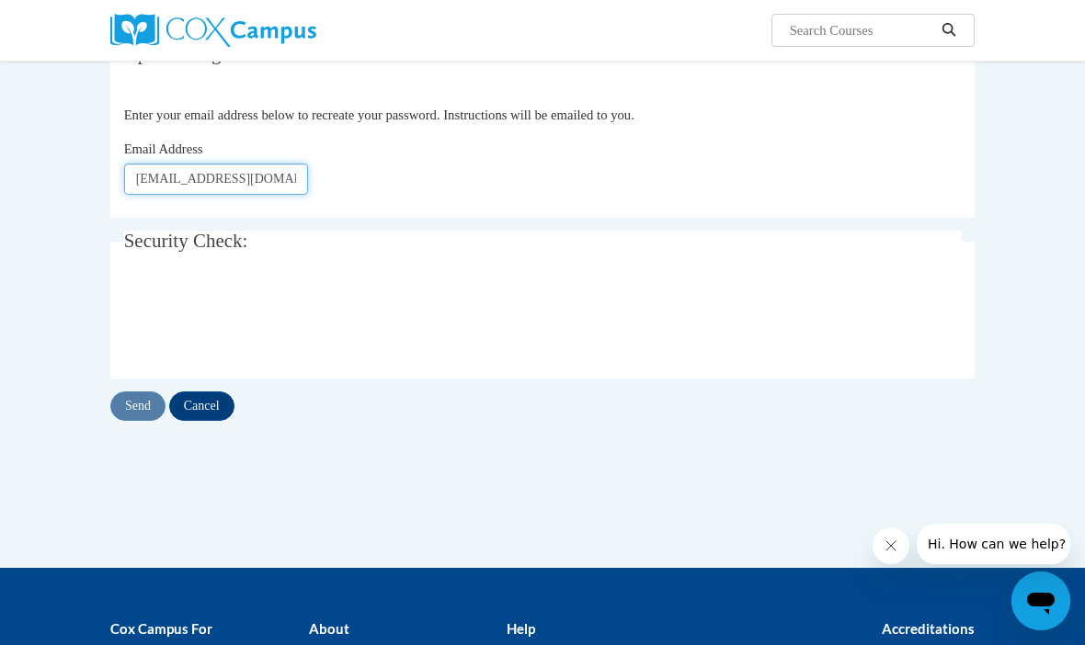
type input "[EMAIL_ADDRESS][DOMAIN_NAME]"
click at [134, 404] on input "Send" at bounding box center [137, 406] width 55 height 29
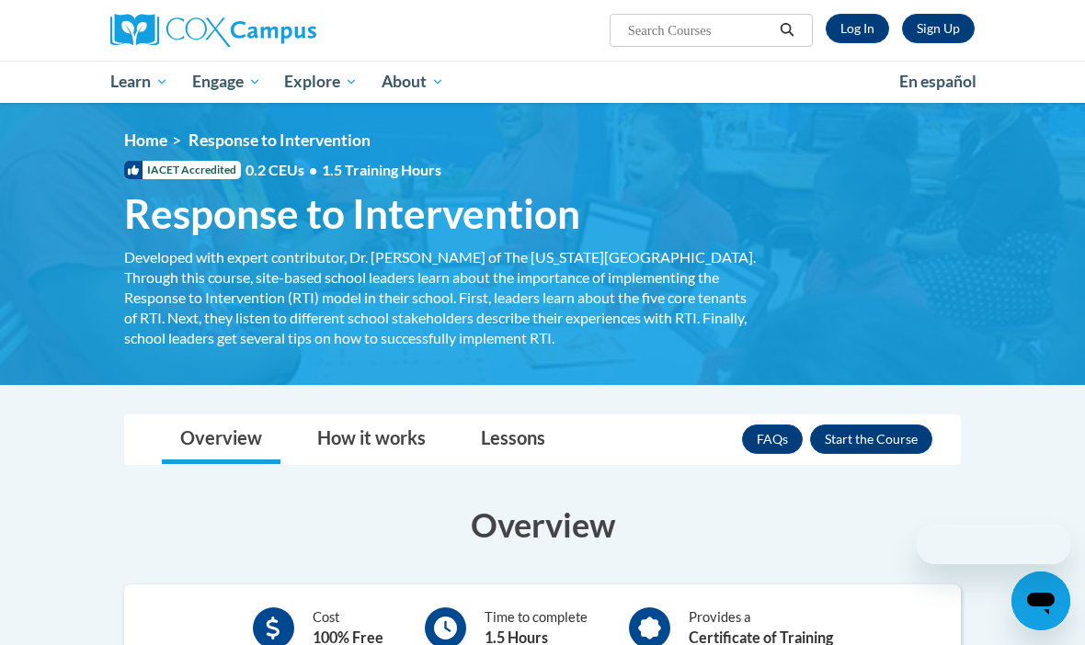
click at [846, 27] on link "Log In" at bounding box center [856, 28] width 63 height 29
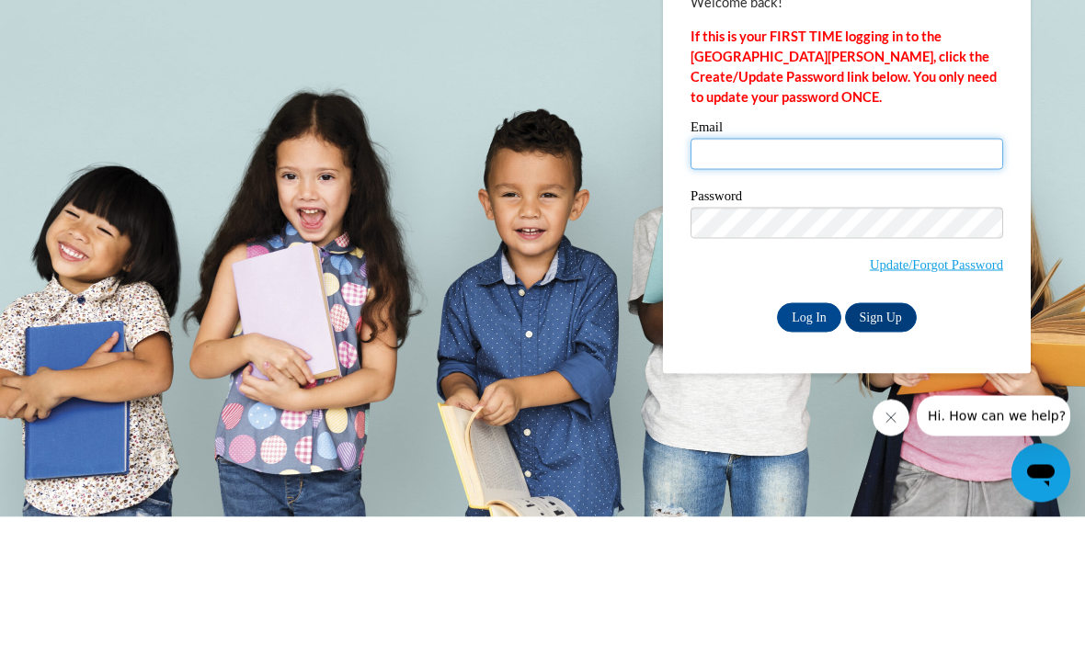
type input "jnhard9130@ung.edu"
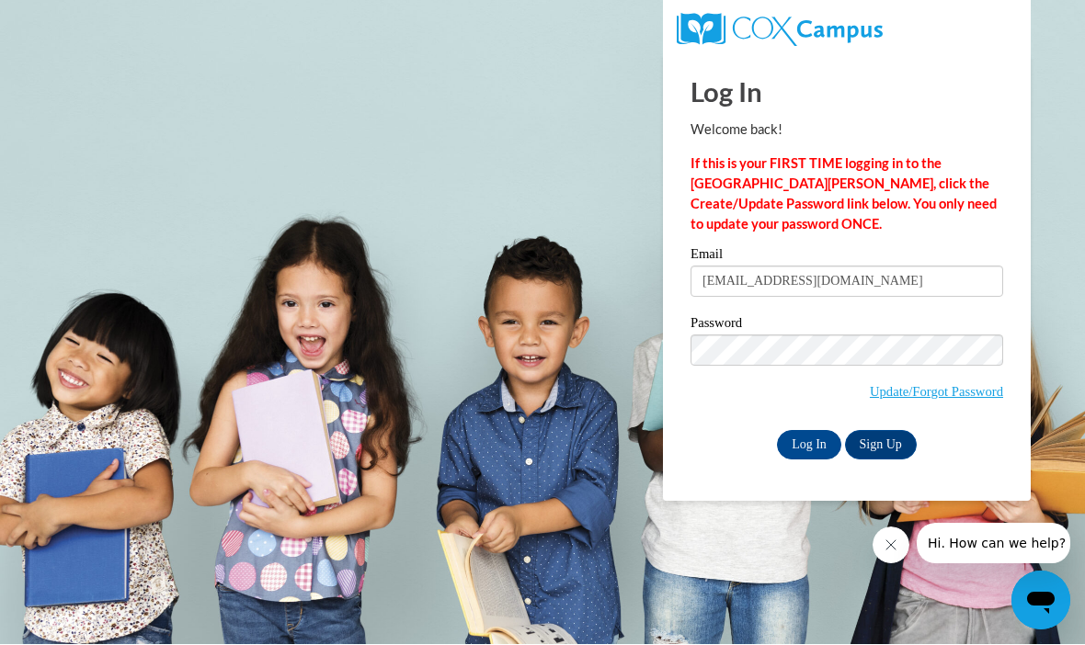
click at [814, 439] on input "Log In" at bounding box center [809, 445] width 64 height 29
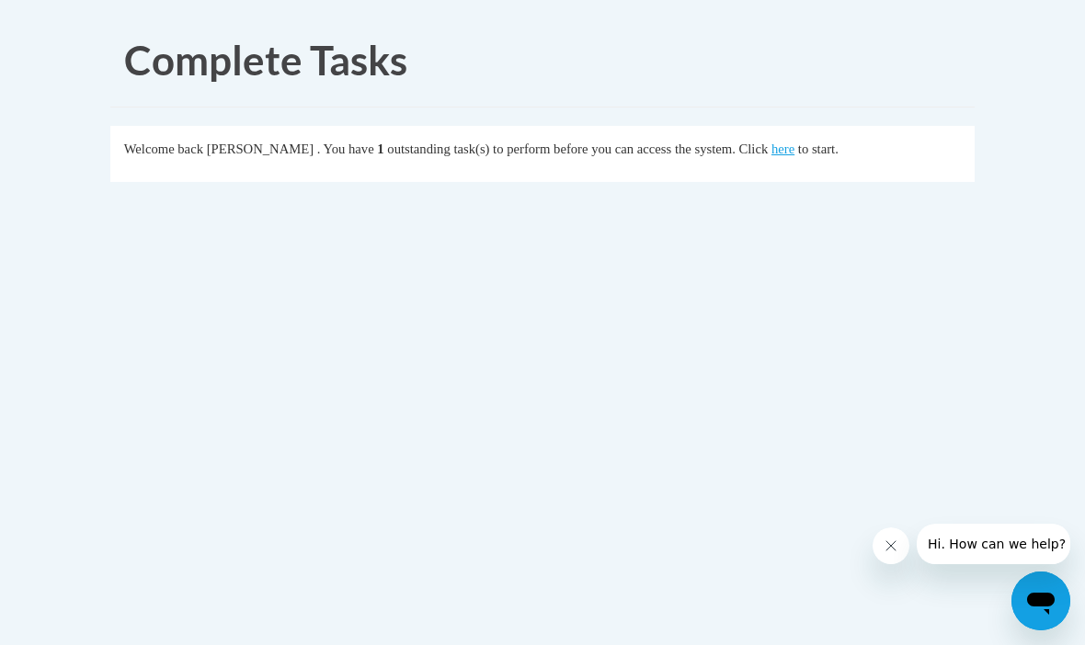
click at [771, 156] on link "here" at bounding box center [782, 149] width 23 height 15
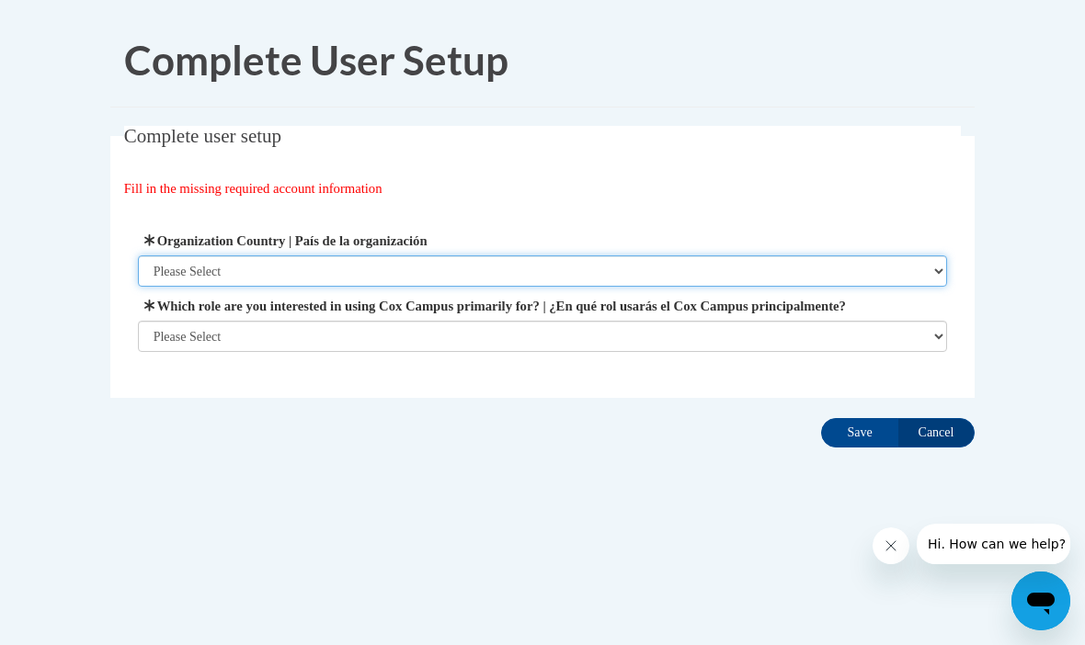
click at [747, 264] on select "Please Select [GEOGRAPHIC_DATA] | [GEOGRAPHIC_DATA] Outside of [GEOGRAPHIC_DATA…" at bounding box center [543, 271] width 810 height 31
select select "ad49bcad-a171-4b2e-b99c-48b446064914"
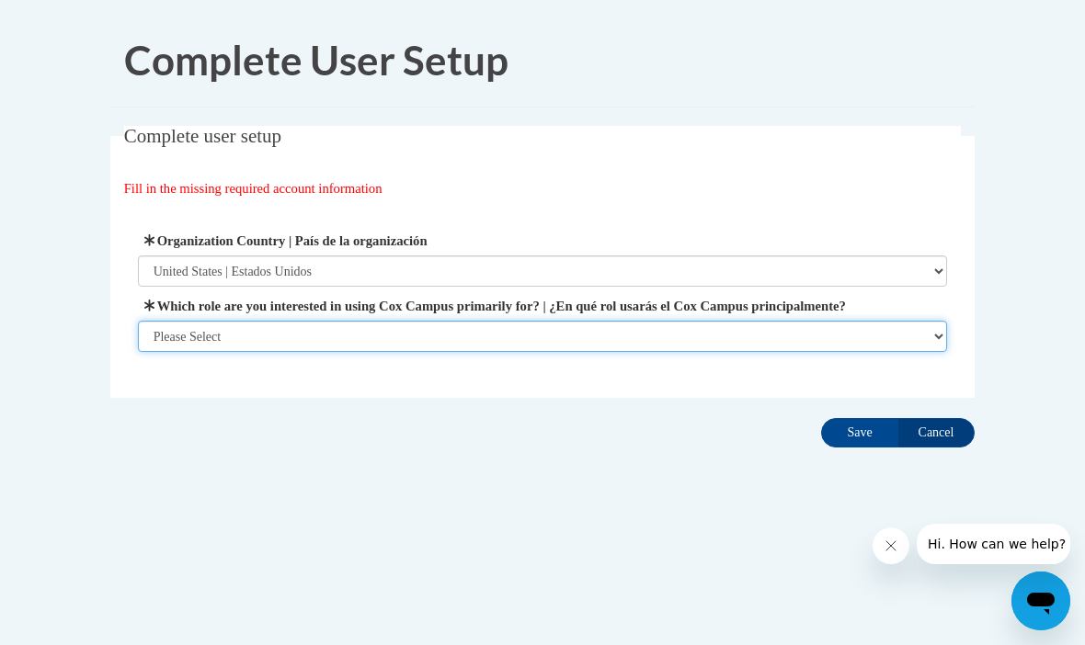
click at [666, 344] on select "Please Select College/University | Colegio/Universidad Community/Nonprofit Part…" at bounding box center [543, 336] width 810 height 31
select select "5a18ea06-2b54-4451-96f2-d152daf9eac5"
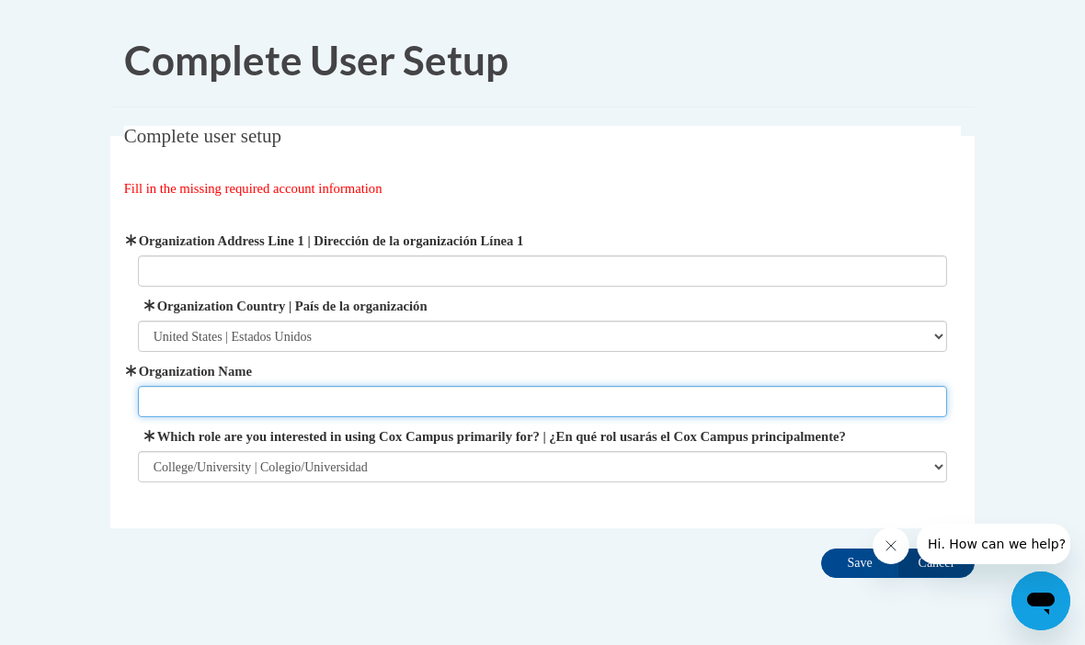
click at [534, 405] on input "Organization Name" at bounding box center [543, 401] width 810 height 31
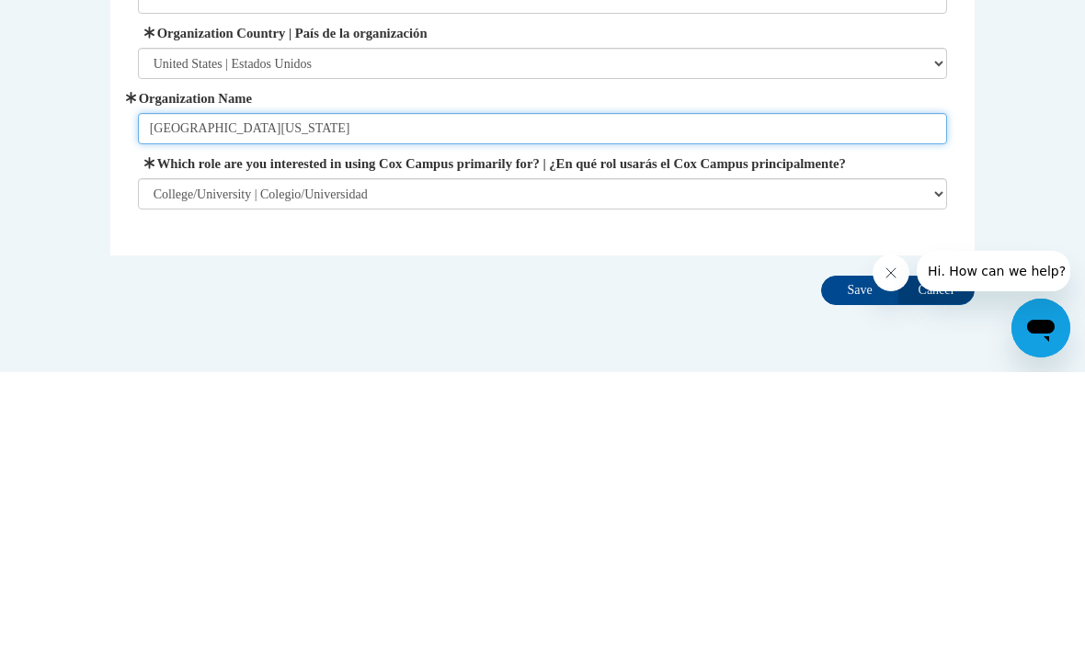
type input "University of North Georgia"
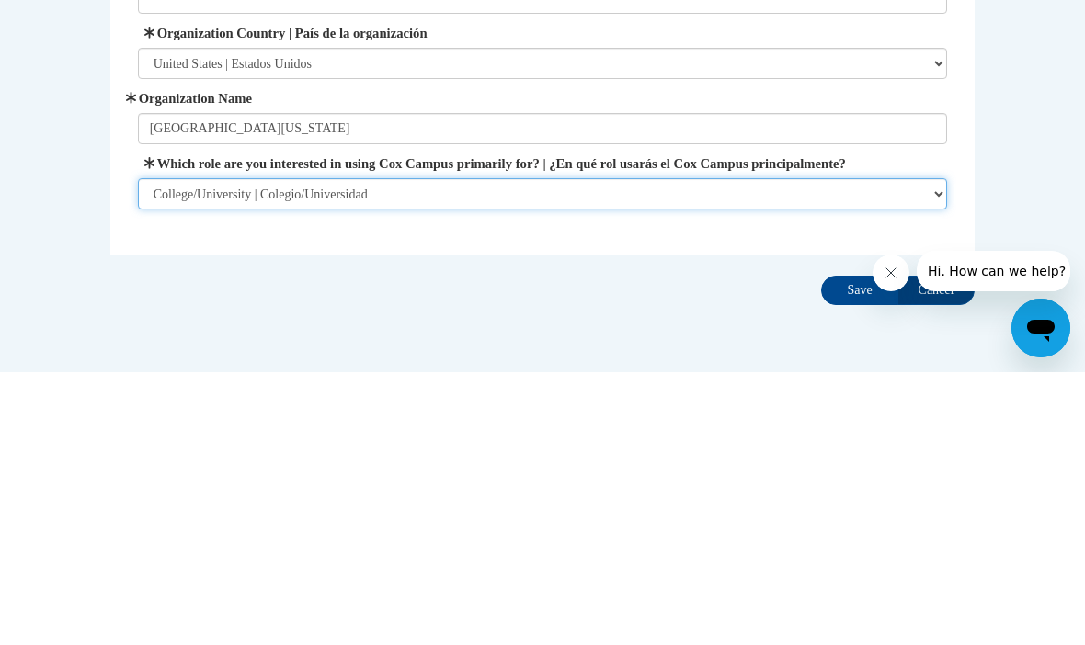
click at [168, 451] on select "Please Select College/University | Colegio/Universidad Community/Nonprofit Part…" at bounding box center [543, 466] width 810 height 31
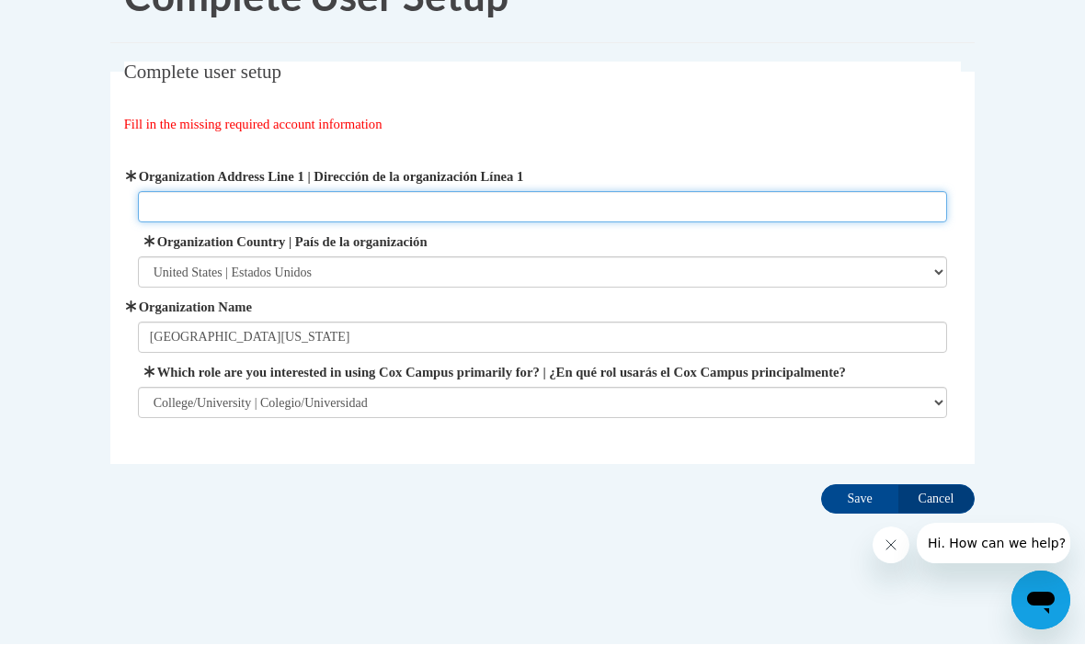
click at [670, 205] on input "Organization Address Line 1 | Dirección de la organización Línea 1" at bounding box center [543, 207] width 810 height 31
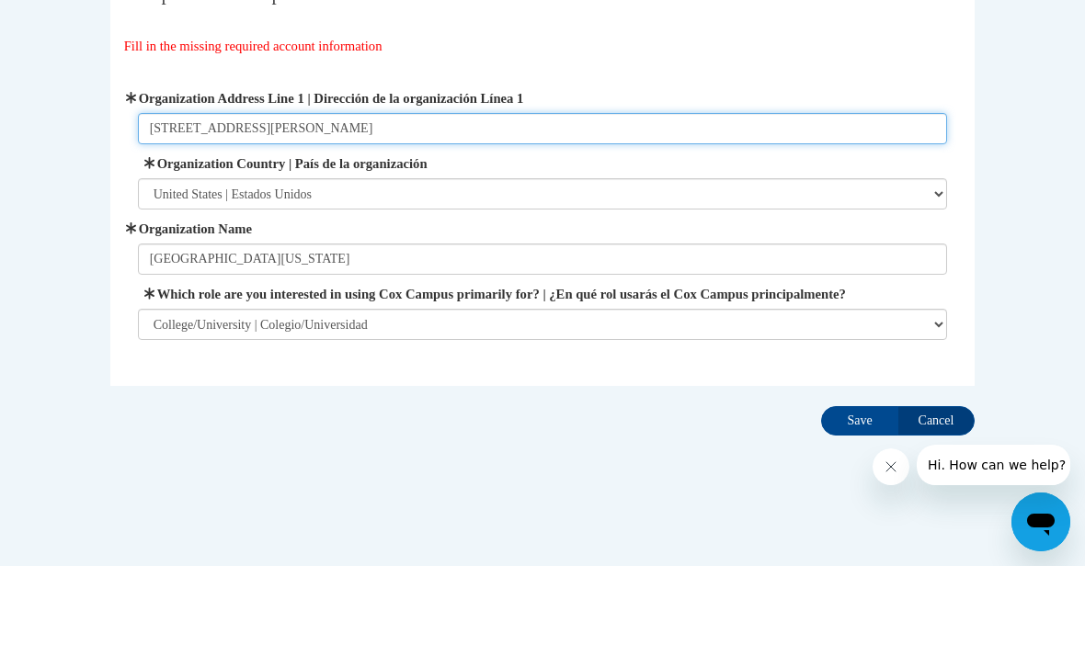
click at [939, 192] on input "3820 Mundy Mill Rd" at bounding box center [543, 207] width 810 height 31
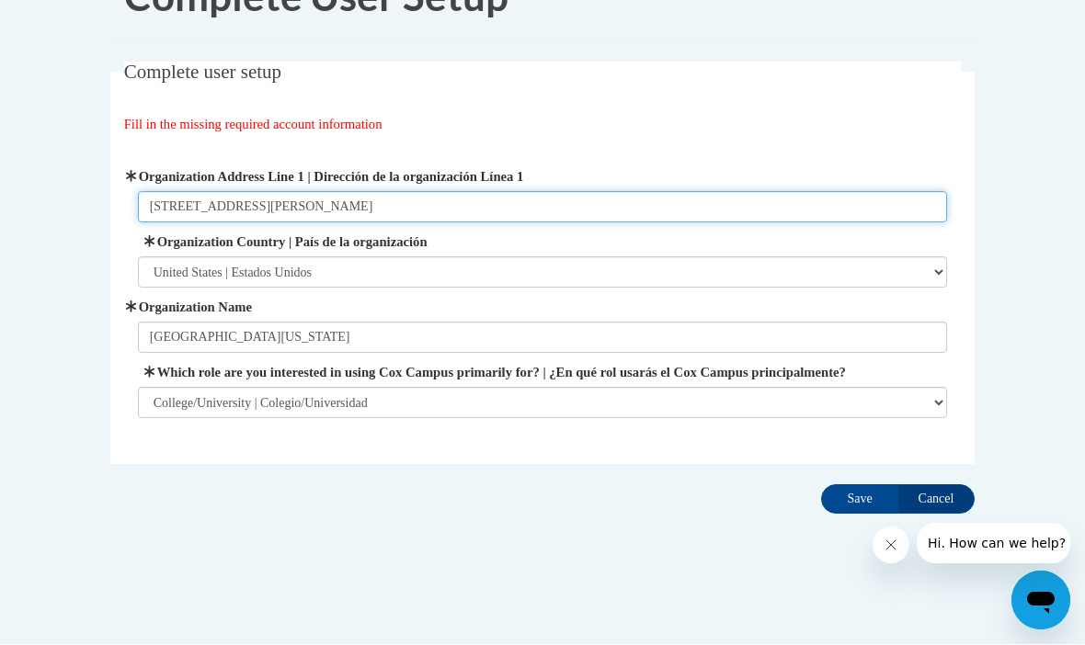
type input "3820 Mundy Mill Rd"
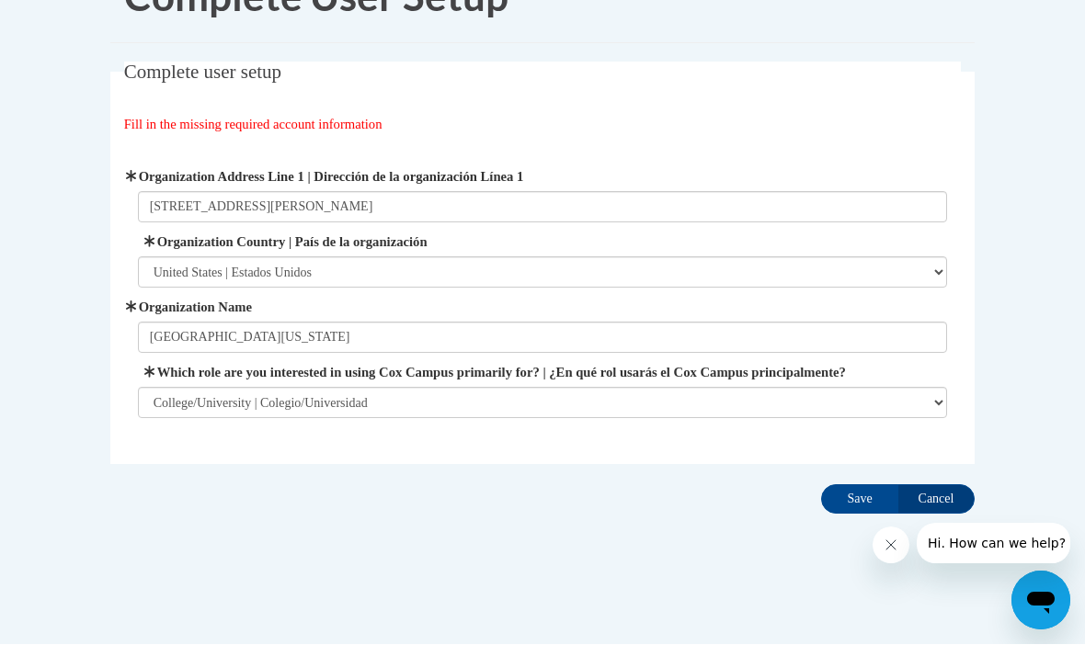
click at [860, 496] on input "Save" at bounding box center [859, 499] width 77 height 29
click at [859, 495] on input "Save" at bounding box center [859, 499] width 77 height 29
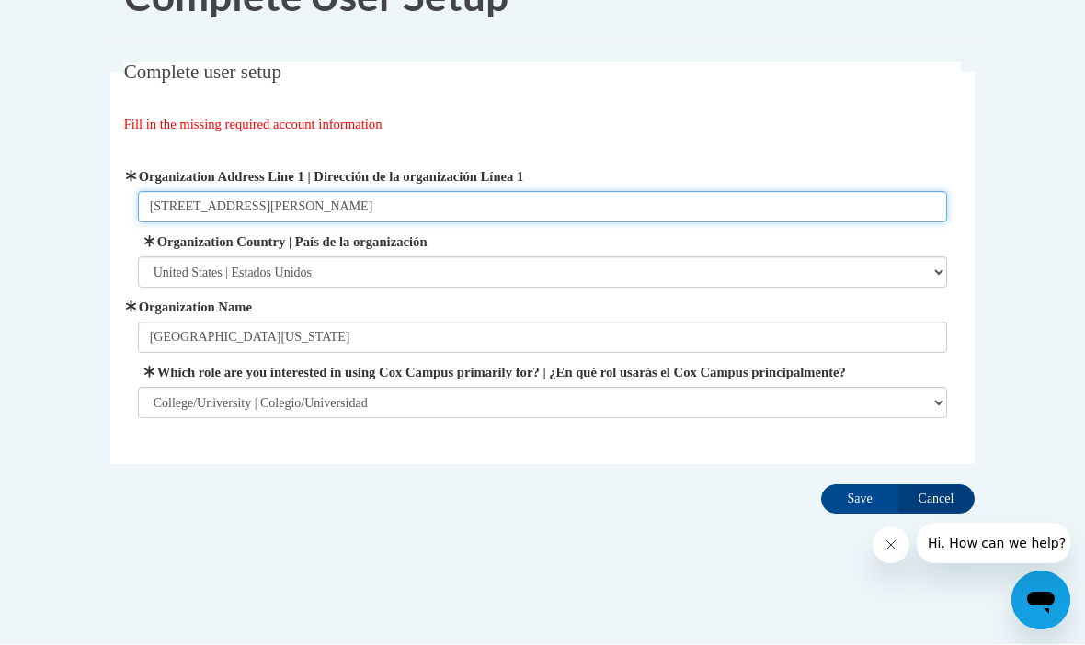
click at [899, 223] on input "3820 Mundy Mill Rd" at bounding box center [543, 207] width 810 height 31
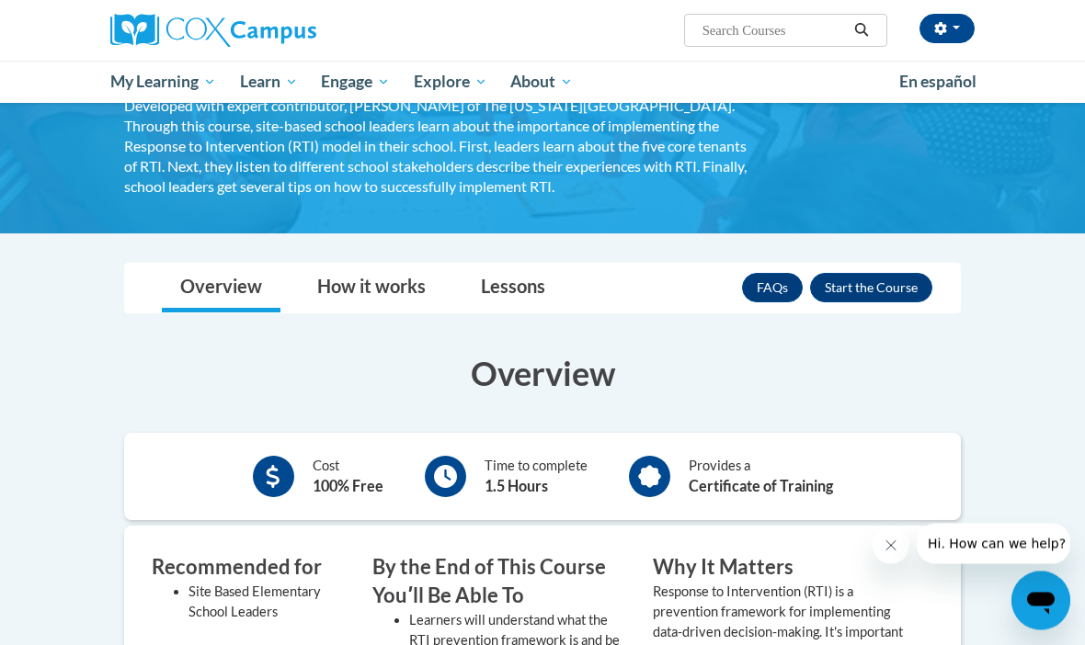
click at [869, 287] on button "Enroll" at bounding box center [871, 288] width 122 height 29
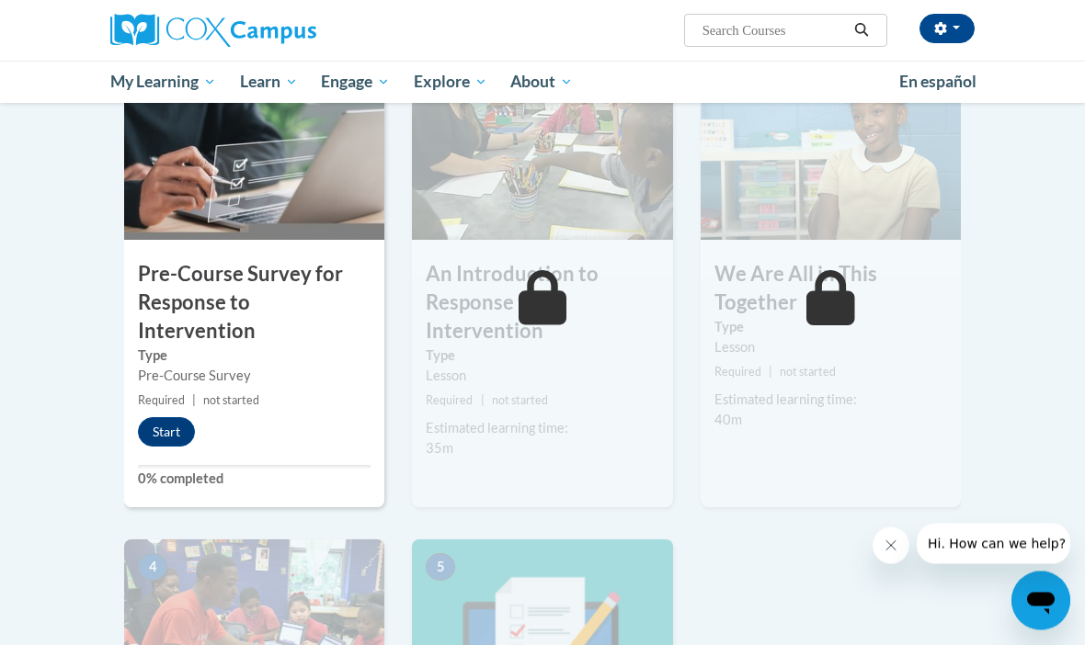
scroll to position [424, 0]
click at [172, 417] on button "Start" at bounding box center [166, 431] width 57 height 29
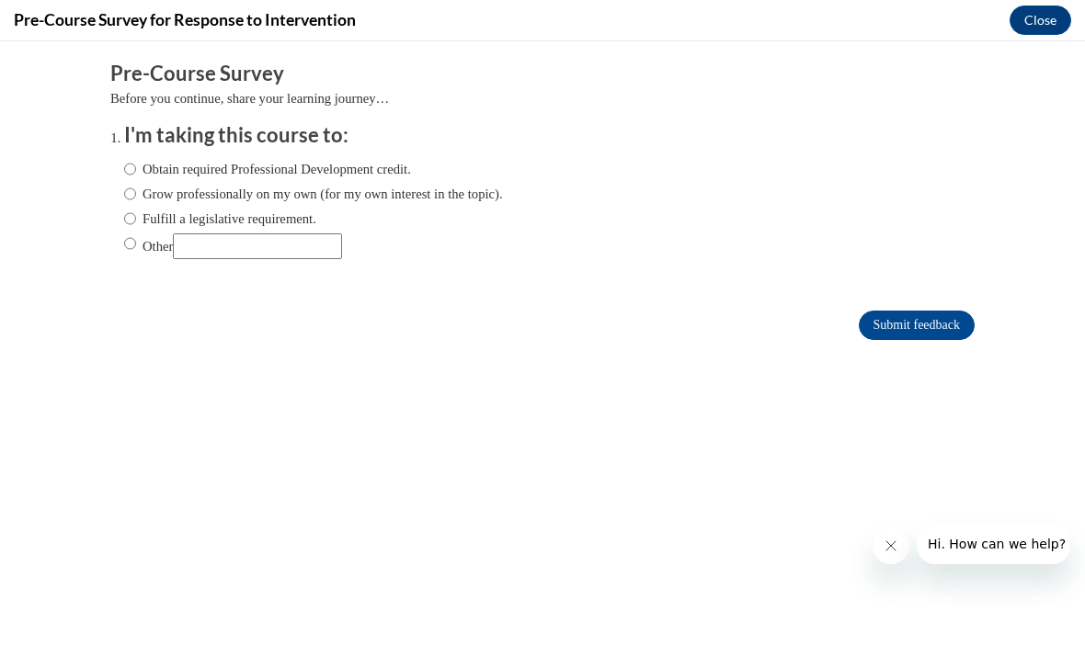
scroll to position [0, 0]
click at [152, 239] on label "Other" at bounding box center [233, 246] width 218 height 26
click at [136, 239] on input "Other" at bounding box center [130, 243] width 12 height 20
radio input "true"
click at [234, 251] on input "Other" at bounding box center [257, 246] width 169 height 26
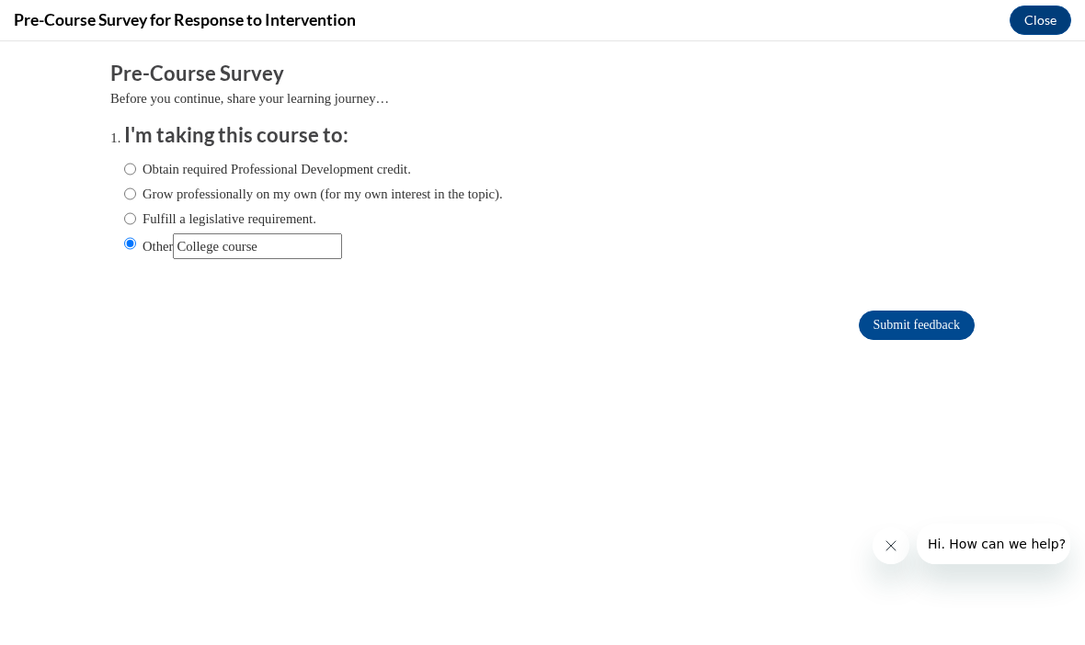
type input "College course"
click at [916, 326] on input "Submit feedback" at bounding box center [917, 325] width 116 height 29
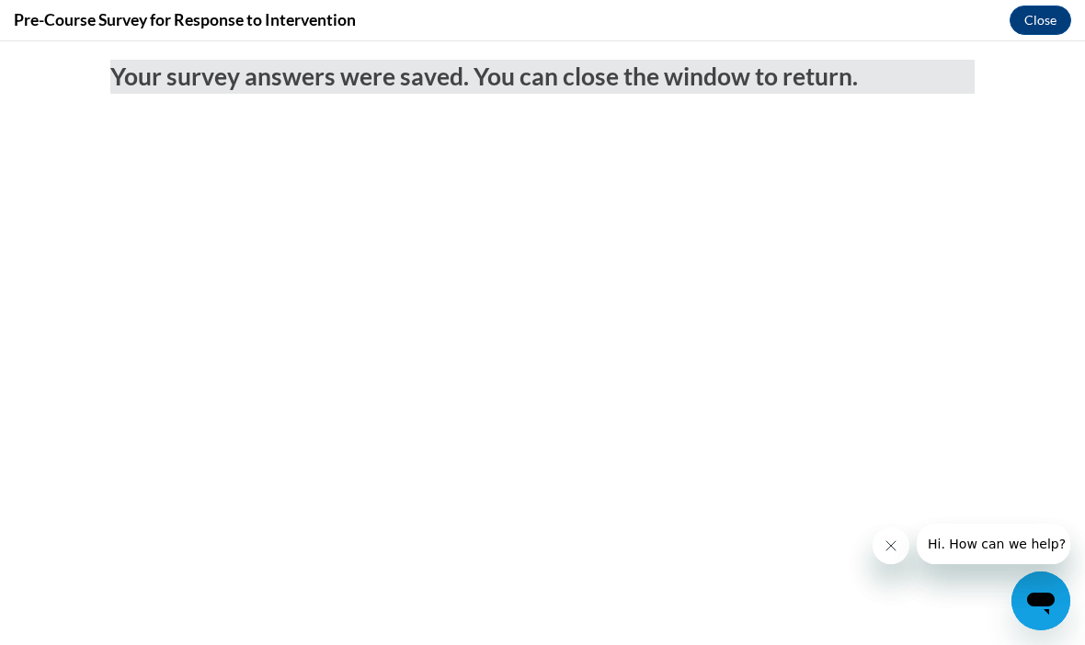
click at [1048, 18] on button "Close" at bounding box center [1040, 20] width 62 height 29
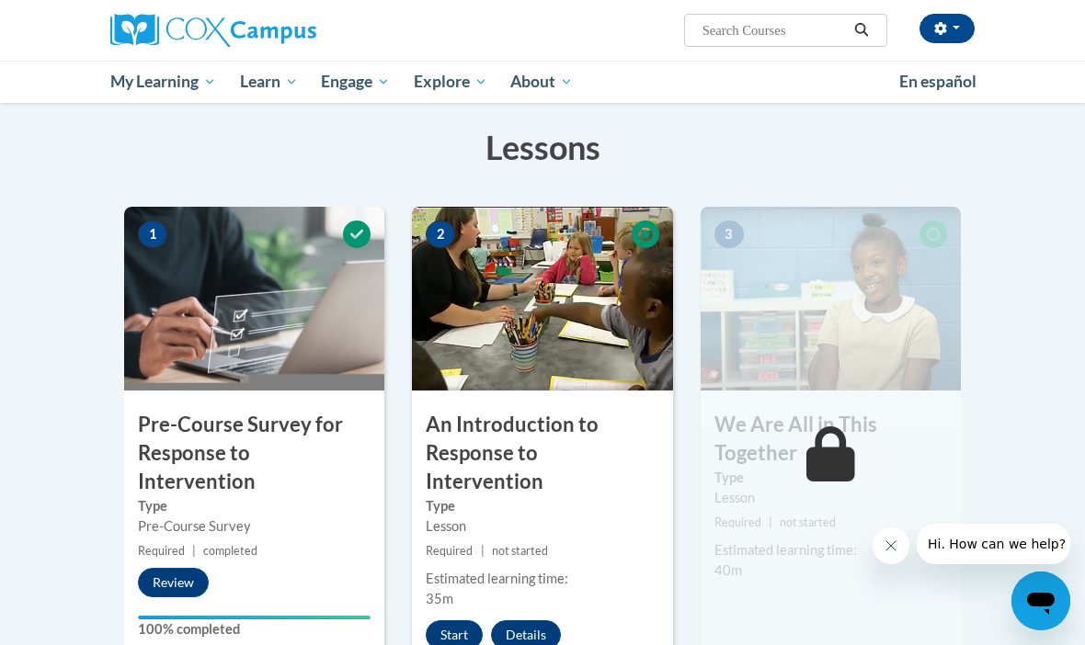
scroll to position [274, 0]
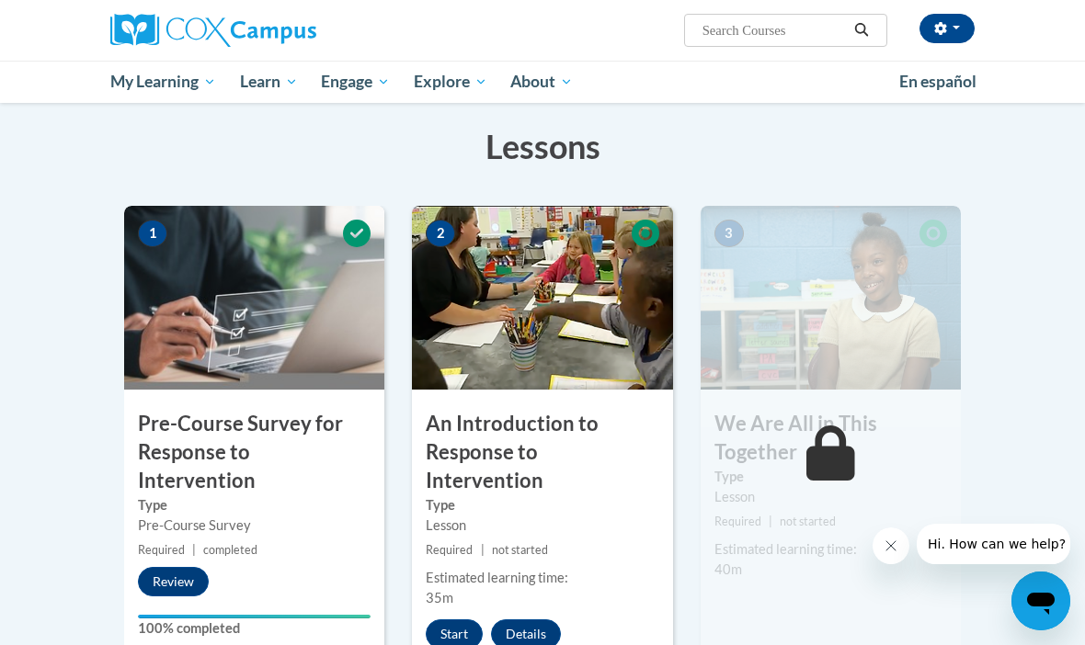
click at [447, 620] on button "Start" at bounding box center [454, 634] width 57 height 29
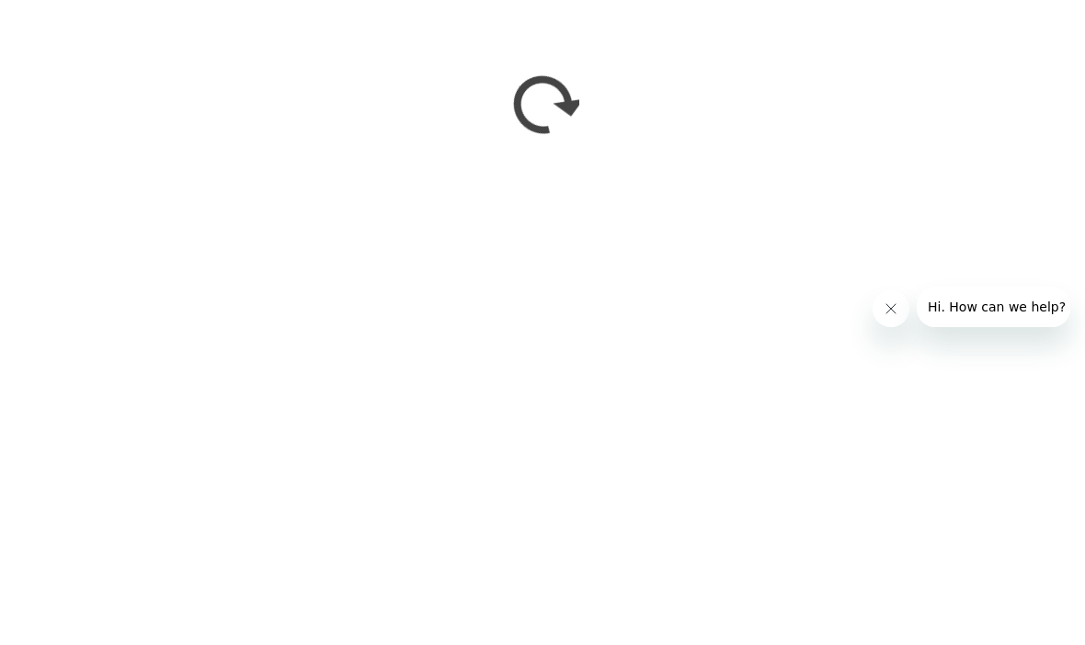
scroll to position [575, 0]
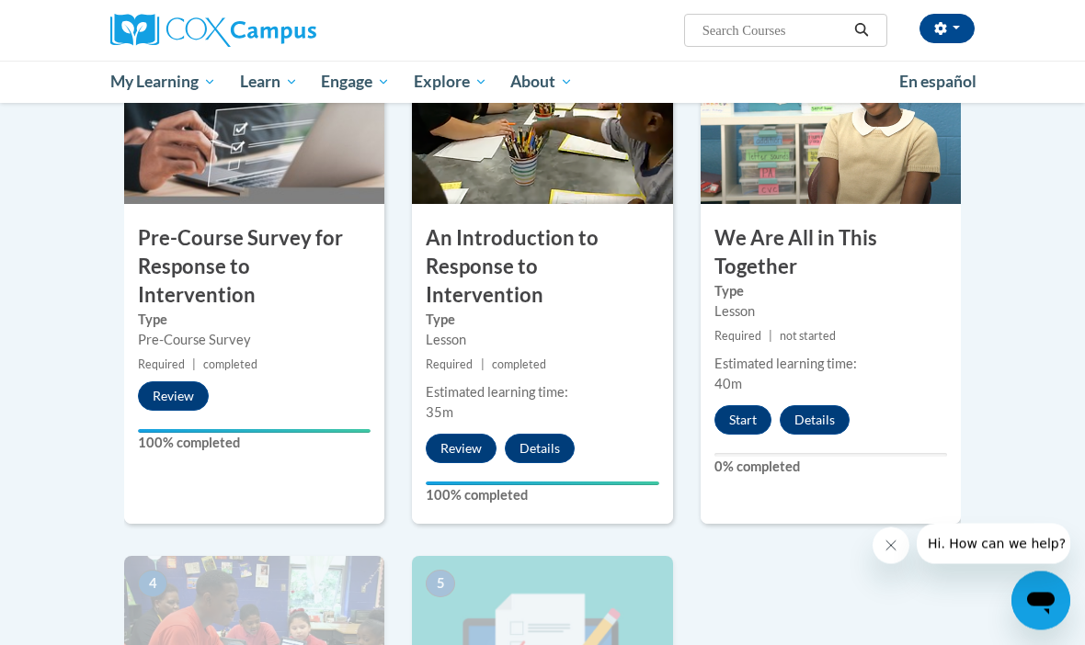
scroll to position [395, 0]
